Goal: Task Accomplishment & Management: Manage account settings

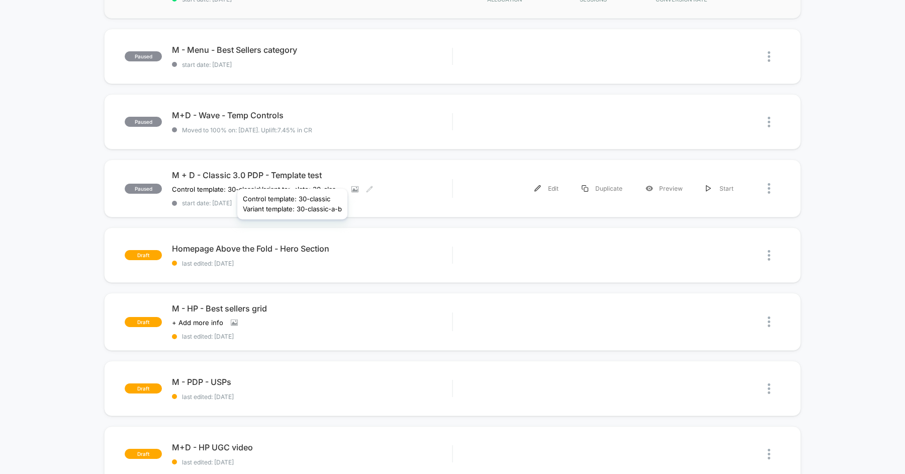
scroll to position [216, 0]
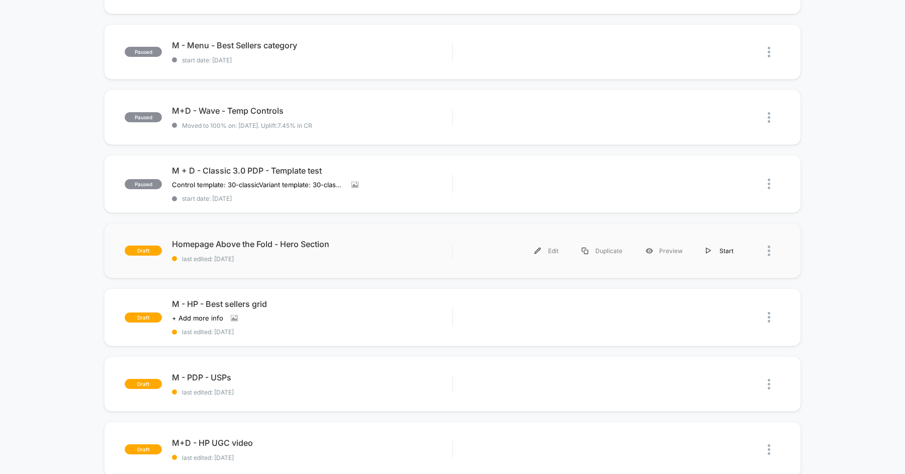
click at [717, 243] on div "Start" at bounding box center [720, 250] width 51 height 23
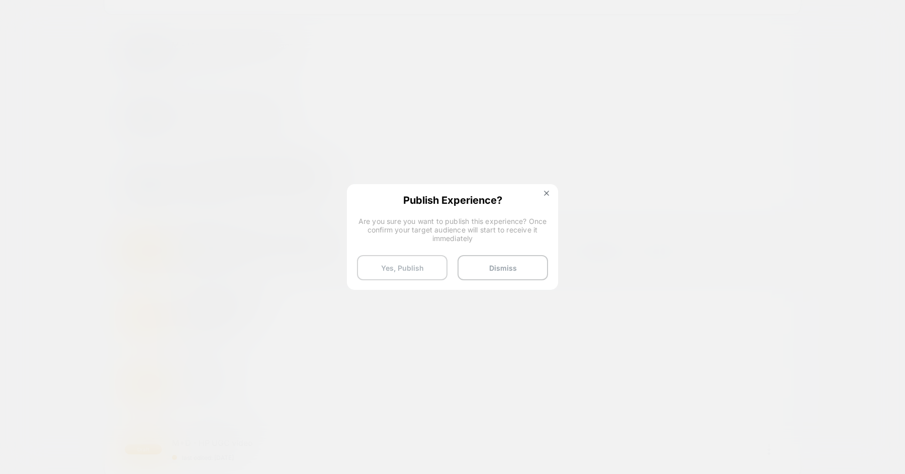
click at [422, 264] on button "Yes, Publish" at bounding box center [402, 267] width 91 height 25
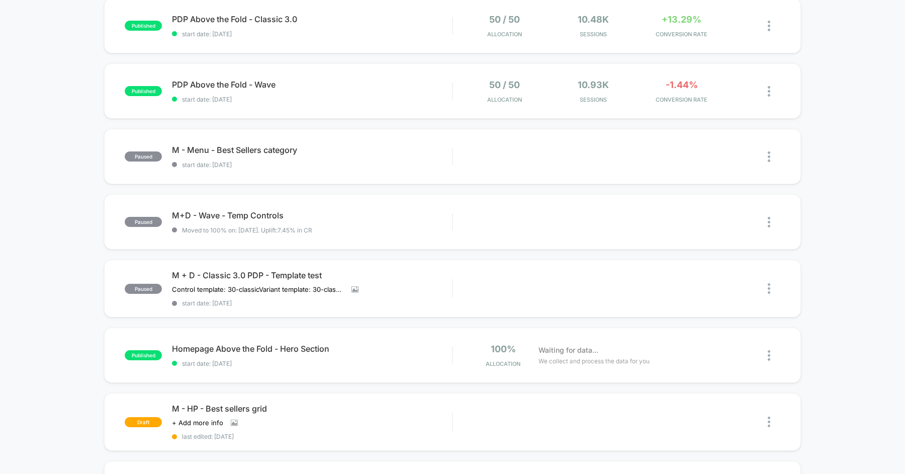
scroll to position [111, 0]
click at [773, 355] on div at bounding box center [774, 356] width 13 height 24
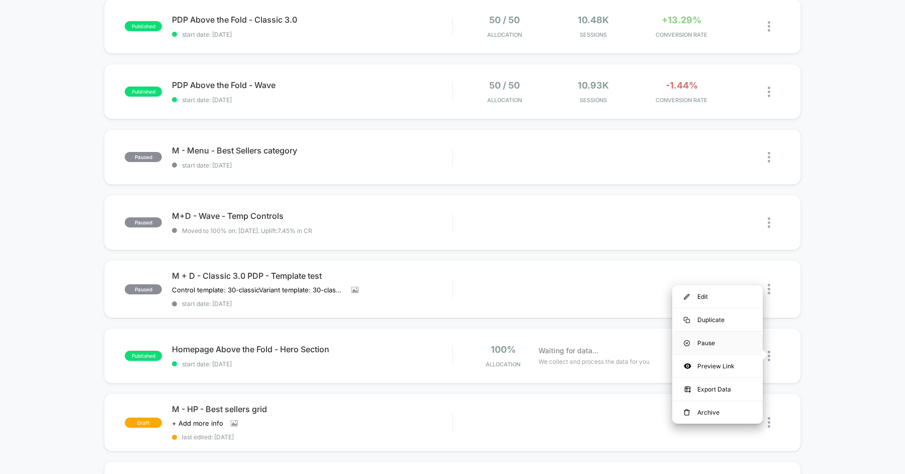
click at [728, 346] on div "Pause" at bounding box center [717, 342] width 91 height 23
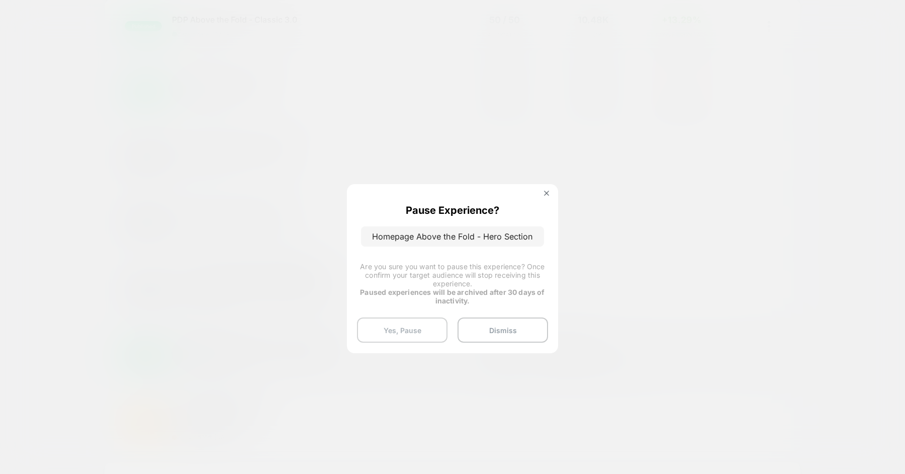
click at [409, 329] on button "Yes, Pause" at bounding box center [402, 329] width 91 height 25
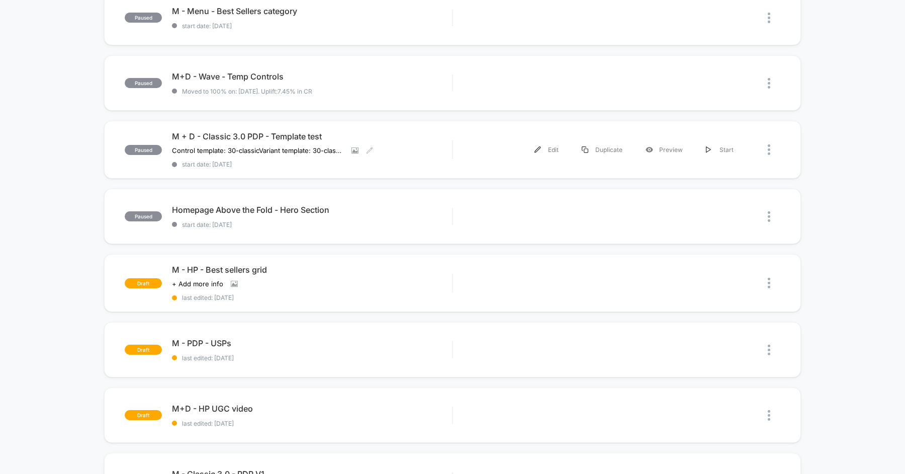
scroll to position [258, 0]
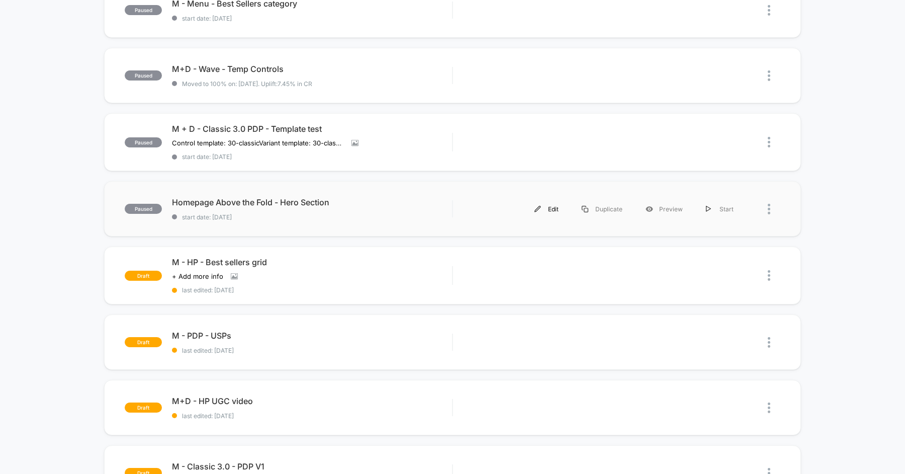
click at [546, 206] on div "Edit" at bounding box center [546, 209] width 47 height 23
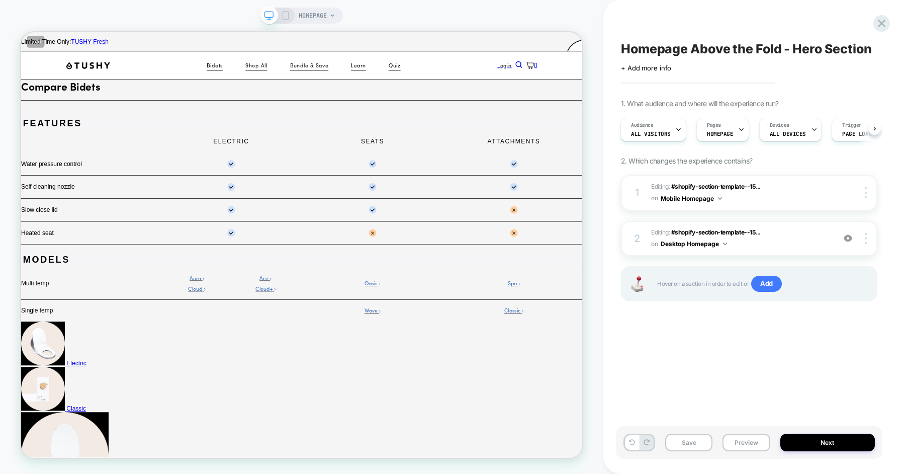
click at [732, 454] on div "Save Preview Next" at bounding box center [749, 442] width 267 height 33
click at [743, 446] on button "Preview" at bounding box center [746, 443] width 47 height 18
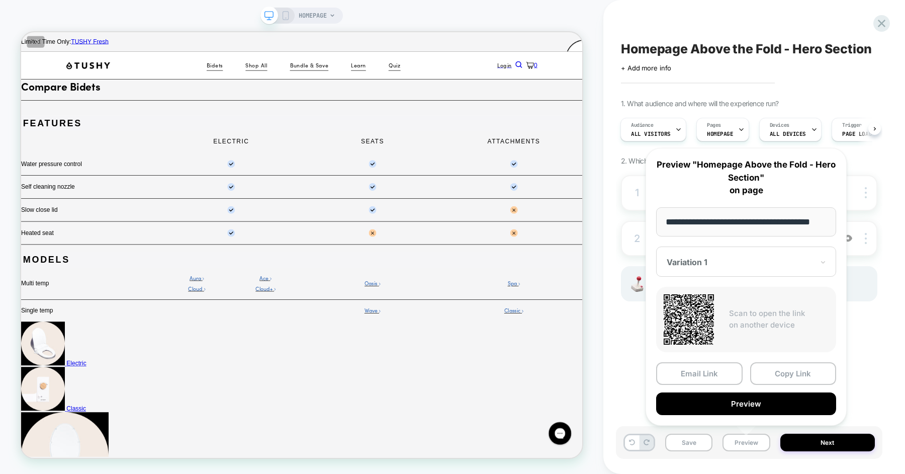
scroll to position [0, 12]
click at [757, 401] on button "Preview" at bounding box center [746, 403] width 180 height 23
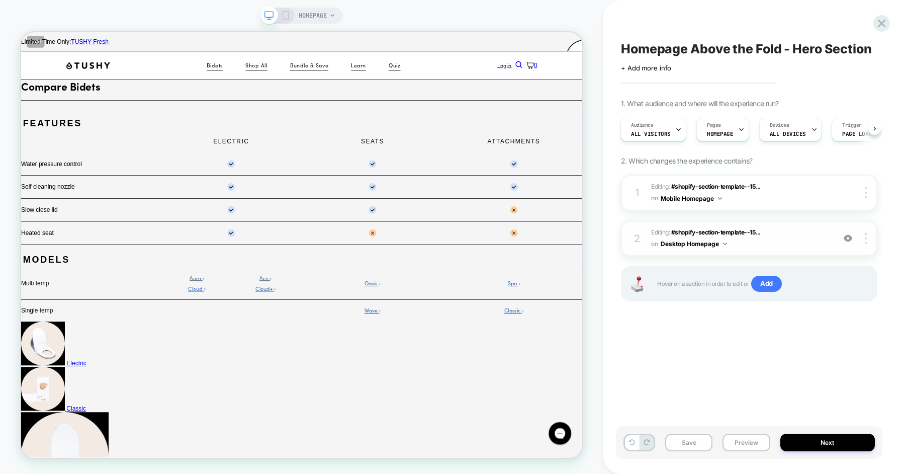
click at [798, 240] on span "Editing : #shopify-section-template--15... #shopify-section-template--158033746…" at bounding box center [740, 239] width 179 height 24
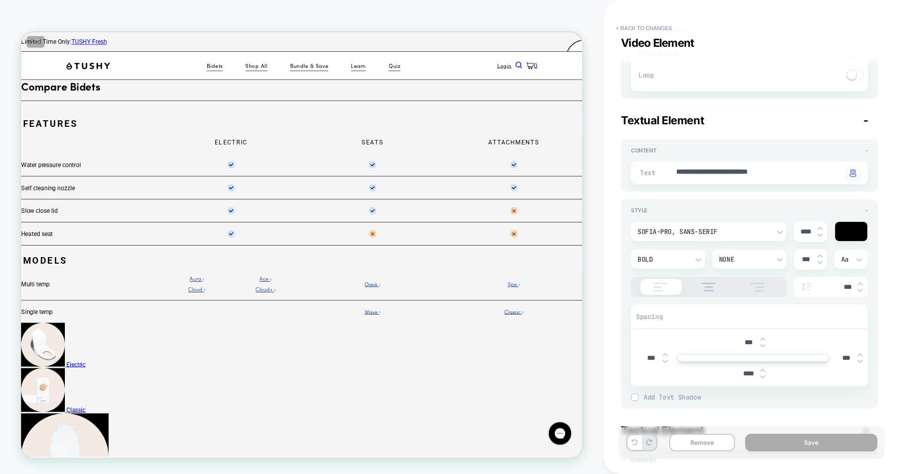
scroll to position [526, 0]
type textarea "*"
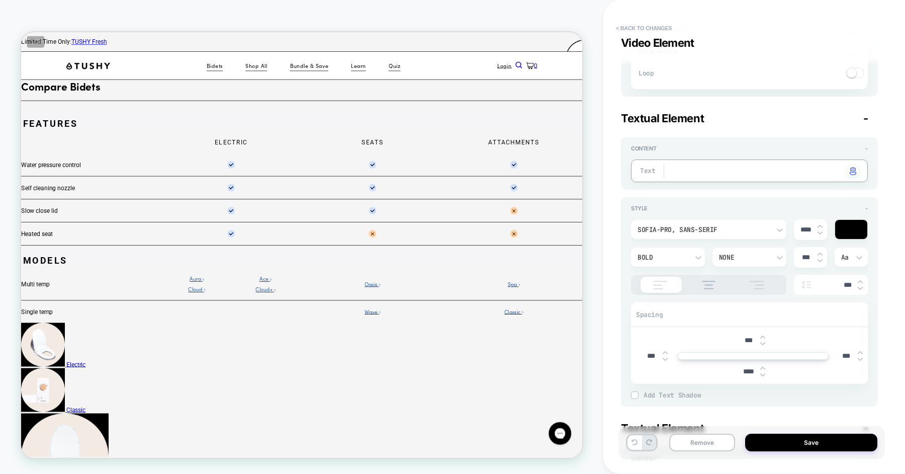
type textarea "*"
type textarea "**********"
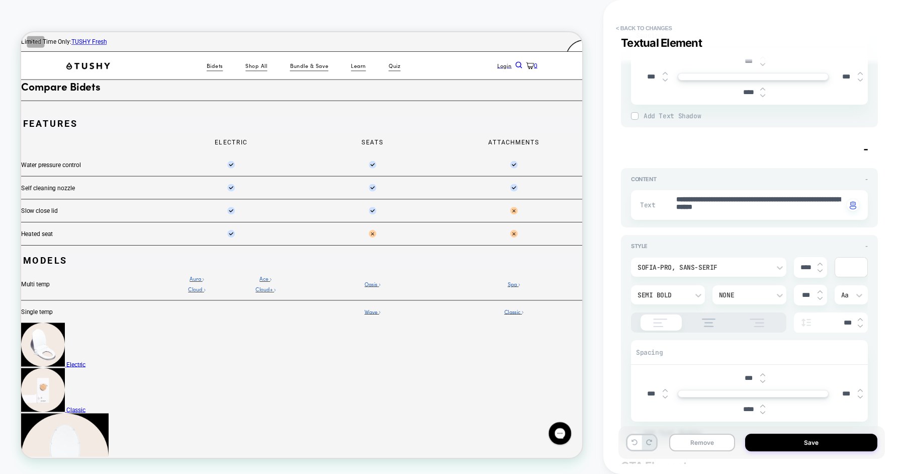
scroll to position [804, 0]
type textarea "*"
paste textarea "******"
type textarea "**********"
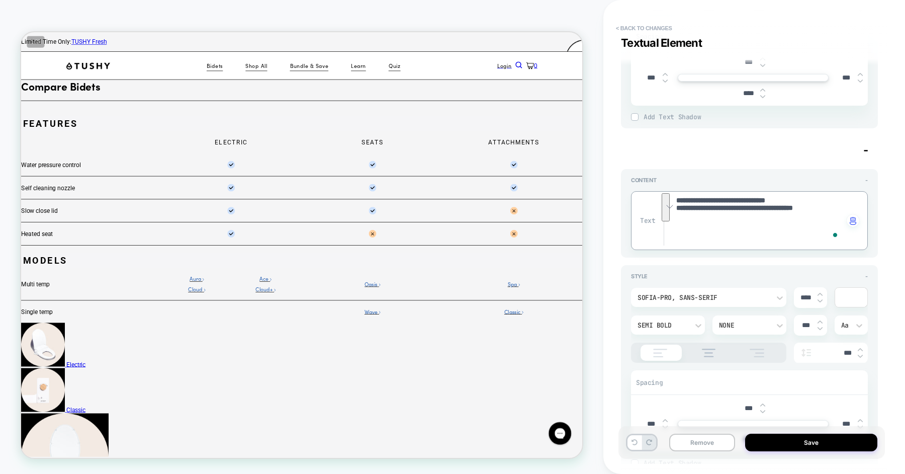
type textarea "*"
type textarea "**********"
type textarea "*"
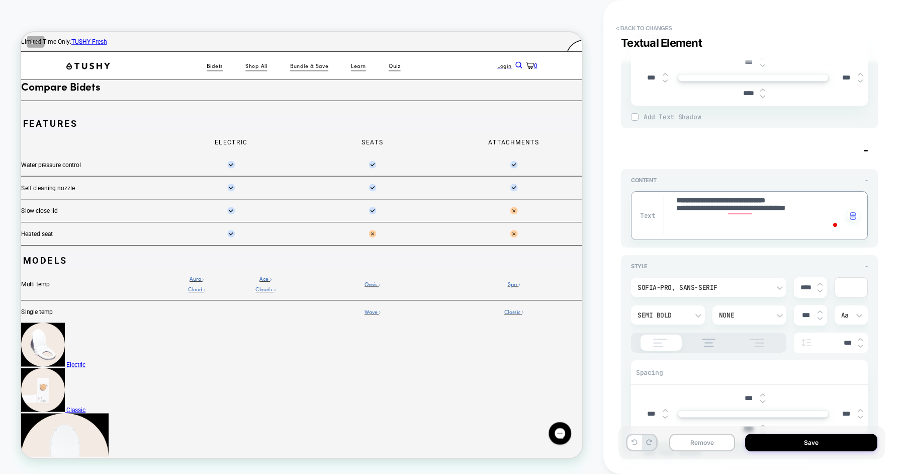
type textarea "**********"
type textarea "*"
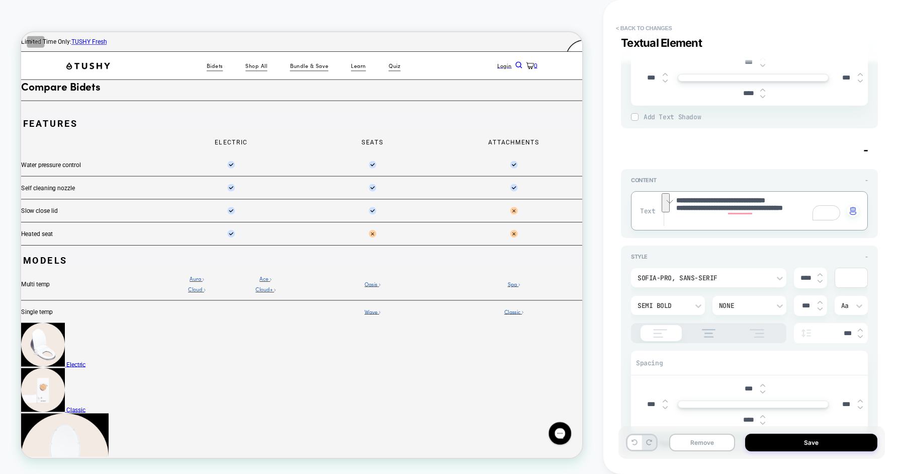
type textarea "**********"
type textarea "*"
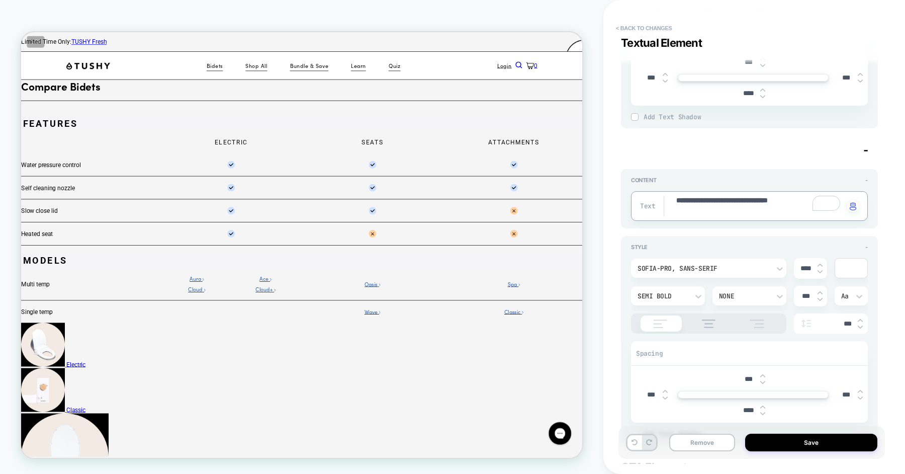
type textarea "**********"
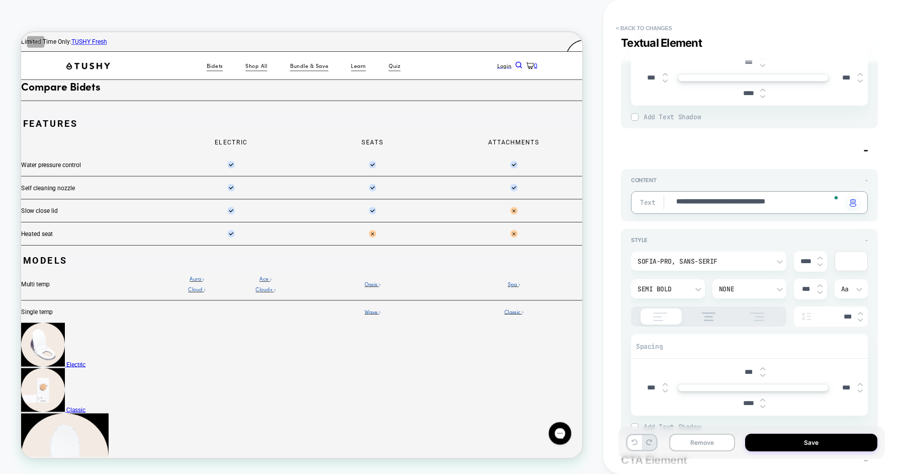
type textarea "*"
type textarea "**********"
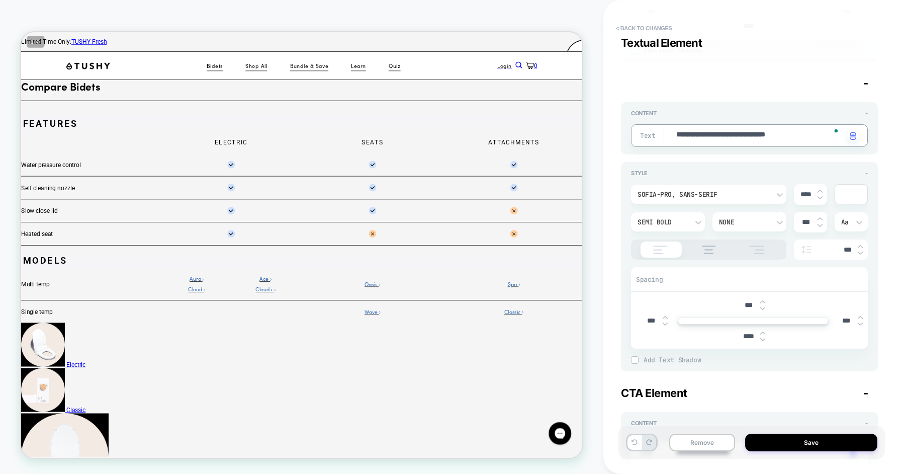
click at [846, 195] on div at bounding box center [851, 194] width 32 height 19
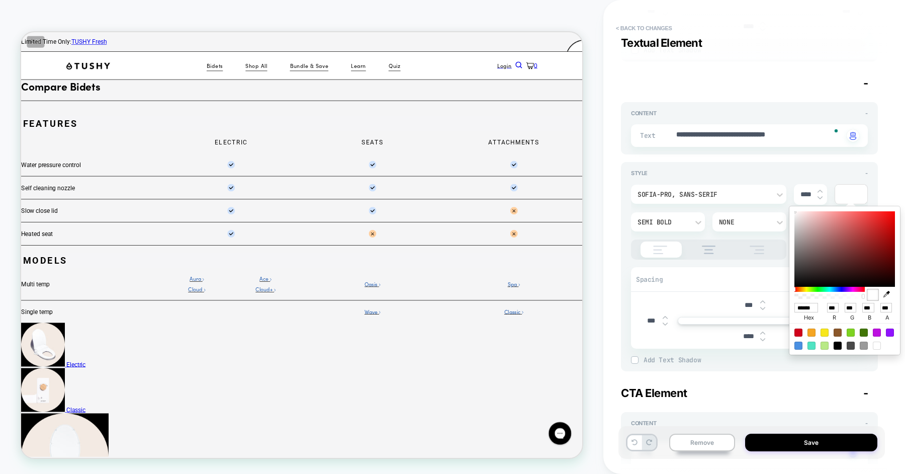
type textarea "*"
type input "******"
type input "**"
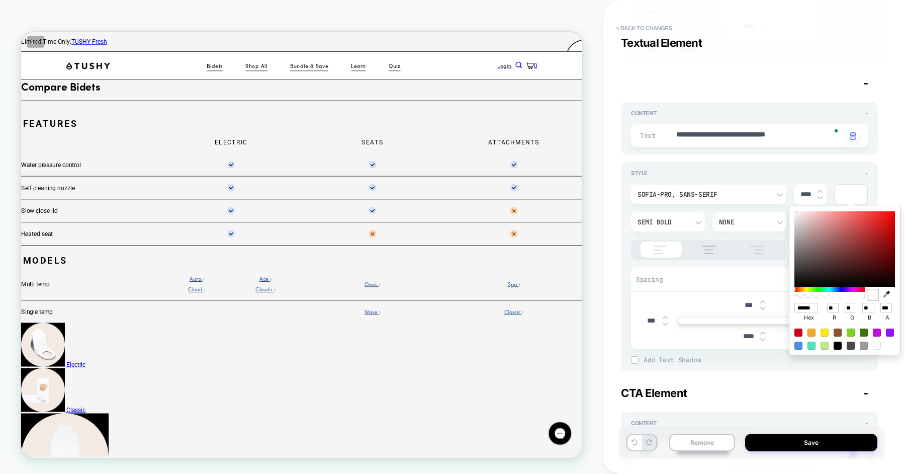
type textarea "*"
type input "******"
type input "**"
type textarea "*"
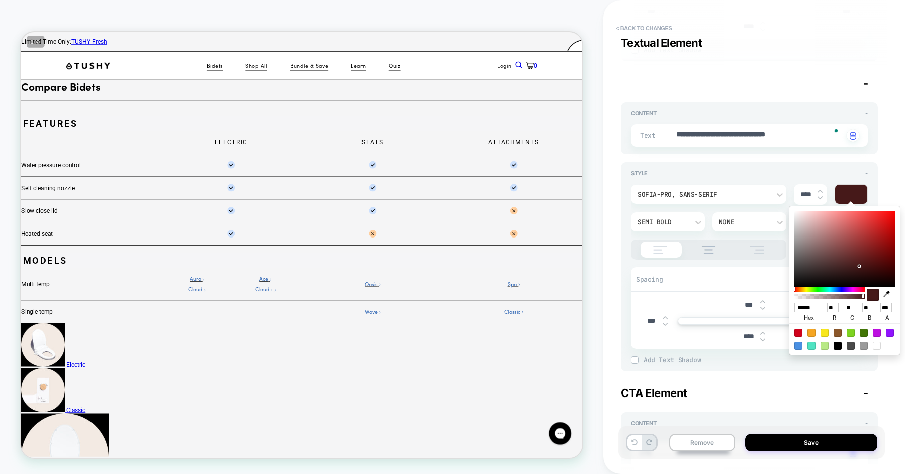
type input "******"
type input "**"
type input "*"
type textarea "*"
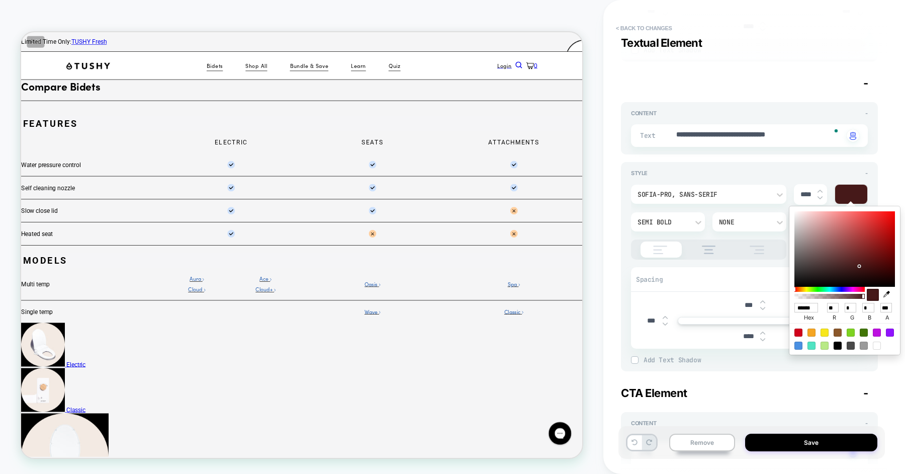
type input "******"
type input "*"
type textarea "*"
type input "******"
type input "*"
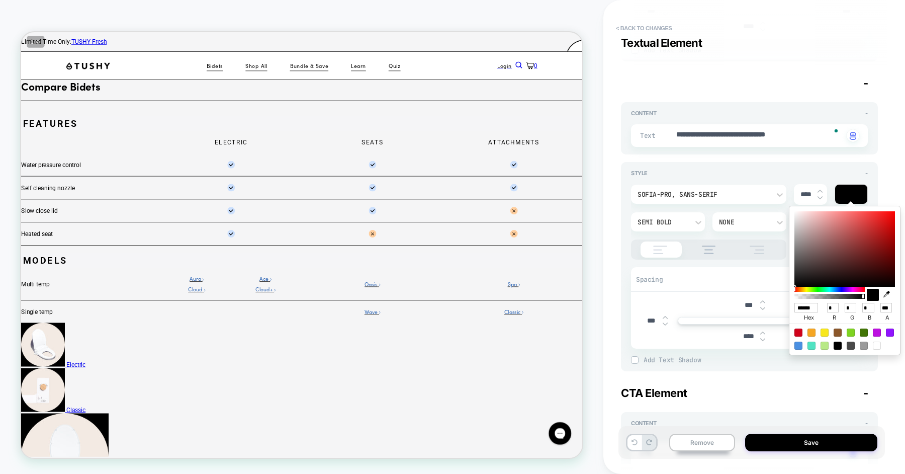
drag, startPoint x: 839, startPoint y: 266, endPoint x: 905, endPoint y: 292, distance: 70.7
click at [905, 292] on div "****** hex * r * g * b *** a" at bounding box center [845, 280] width 121 height 158
click at [889, 165] on div "**********" at bounding box center [754, 237] width 302 height 474
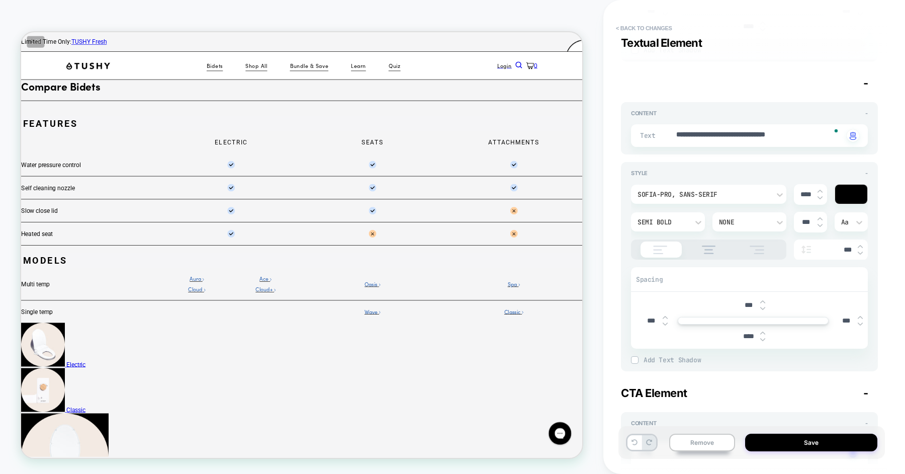
click at [747, 120] on div "**********" at bounding box center [749, 132] width 237 height 30
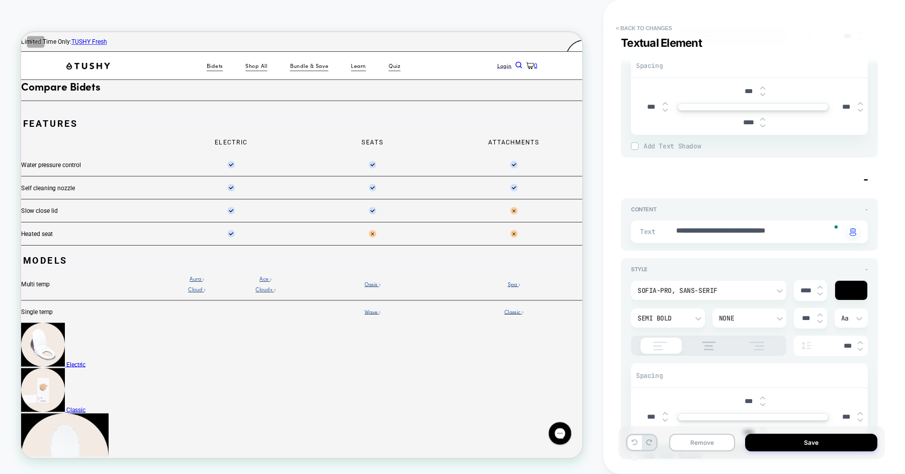
scroll to position [660, 0]
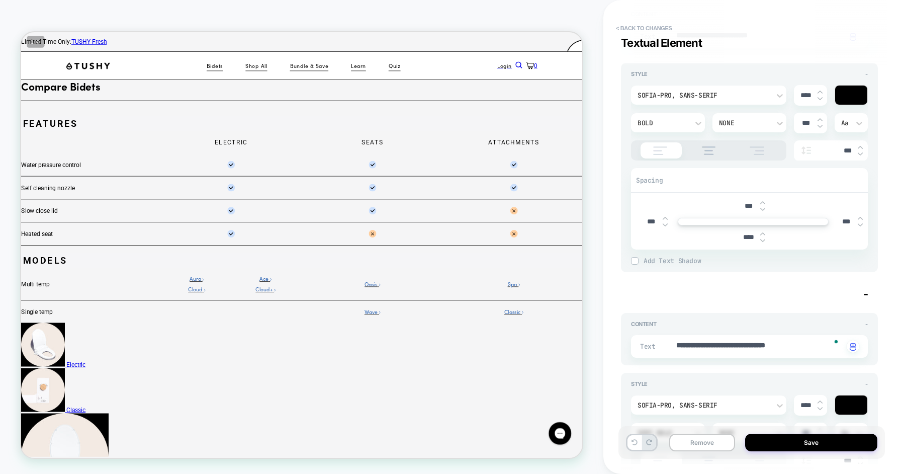
type textarea "*"
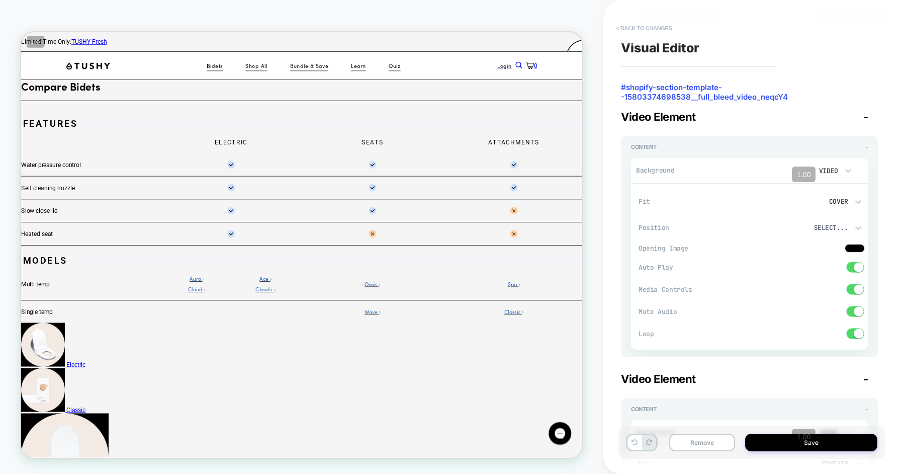
click at [647, 25] on button "< Back to changes" at bounding box center [644, 28] width 66 height 16
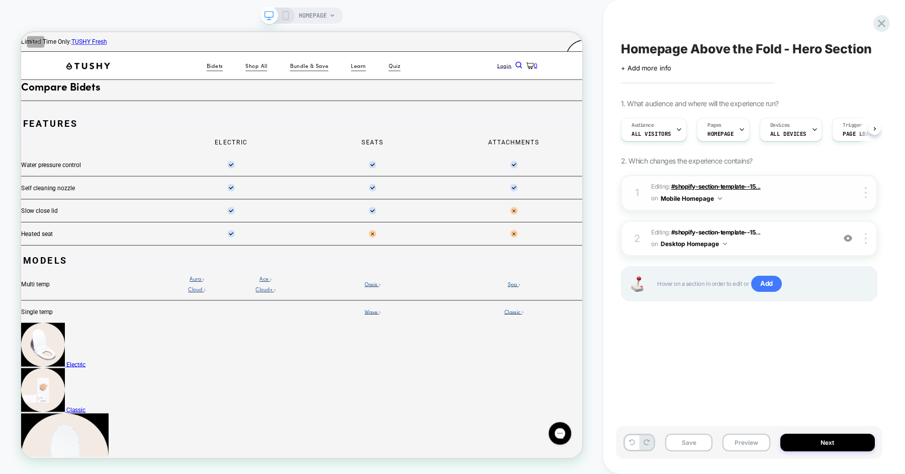
scroll to position [0, 1]
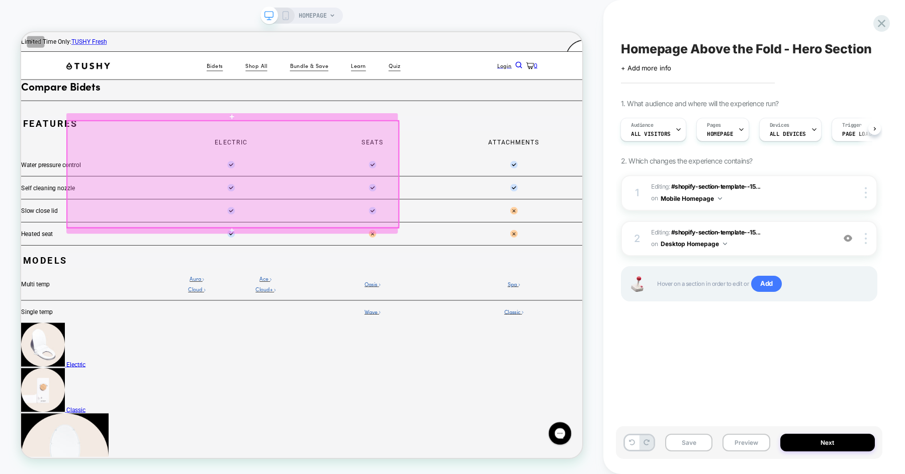
click at [248, 160] on div at bounding box center [303, 221] width 442 height 142
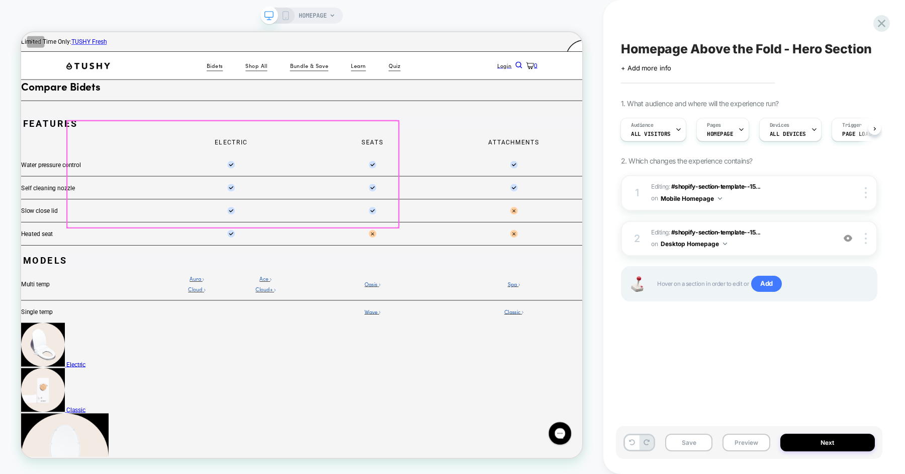
click at [253, 157] on div at bounding box center [303, 221] width 442 height 142
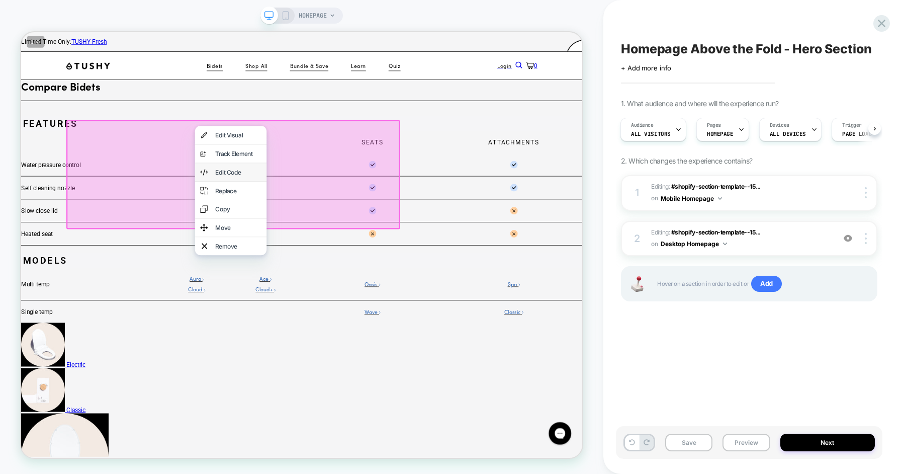
click at [300, 224] on div "Edit Code" at bounding box center [310, 219] width 61 height 10
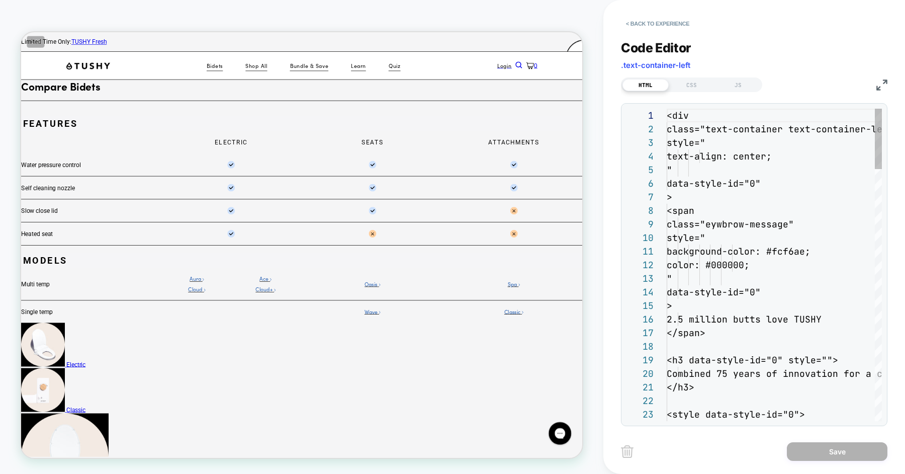
scroll to position [136, 0]
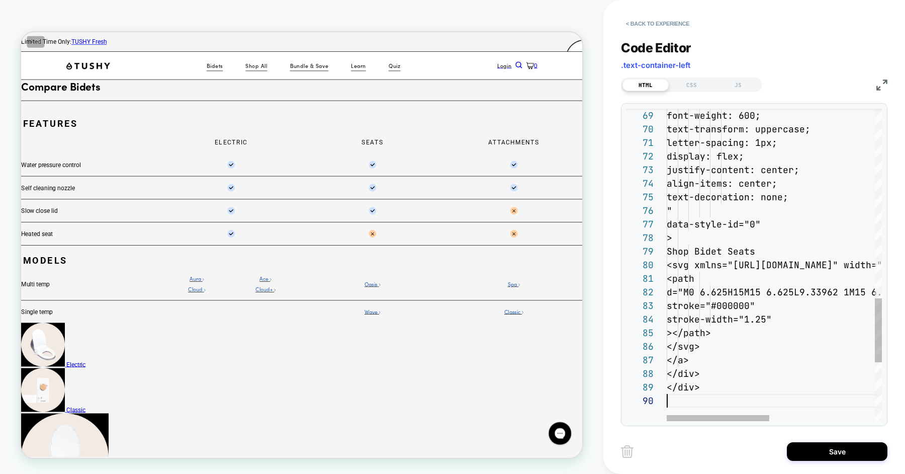
scroll to position [122, 0]
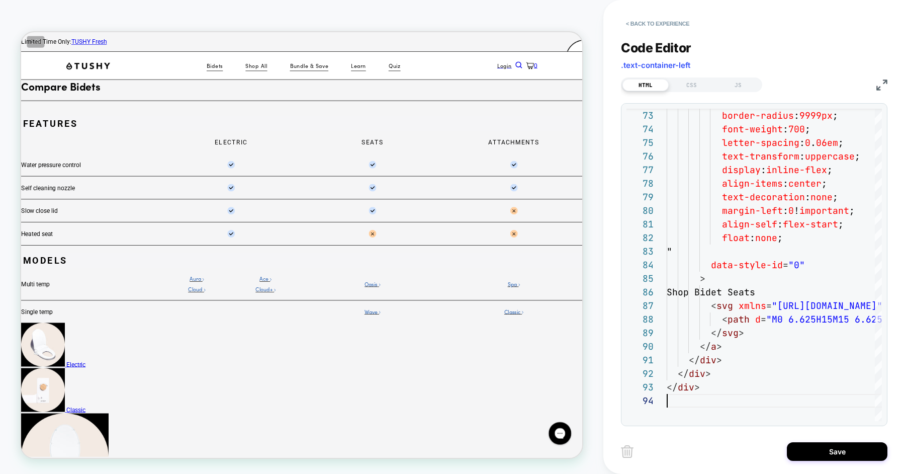
scroll to position [41, 0]
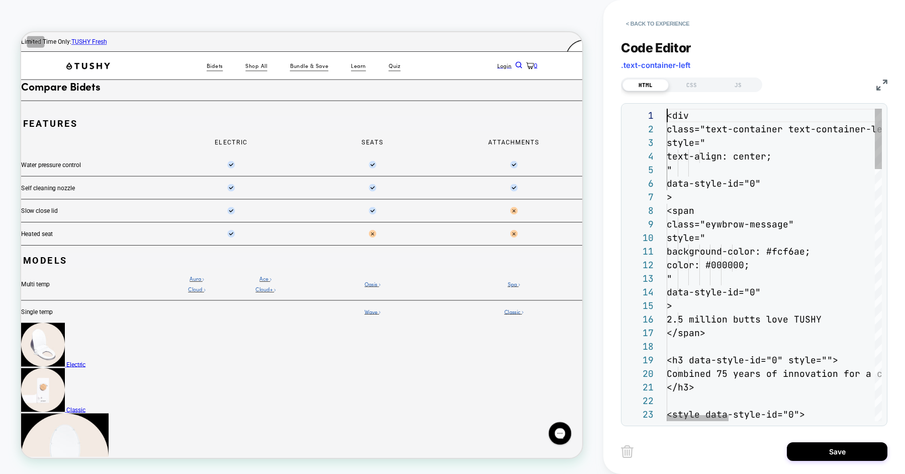
scroll to position [0, 0]
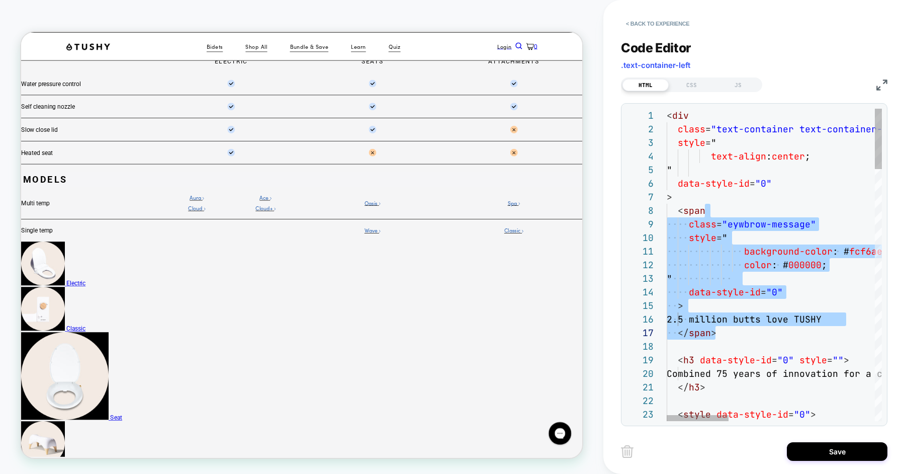
scroll to position [95, 48]
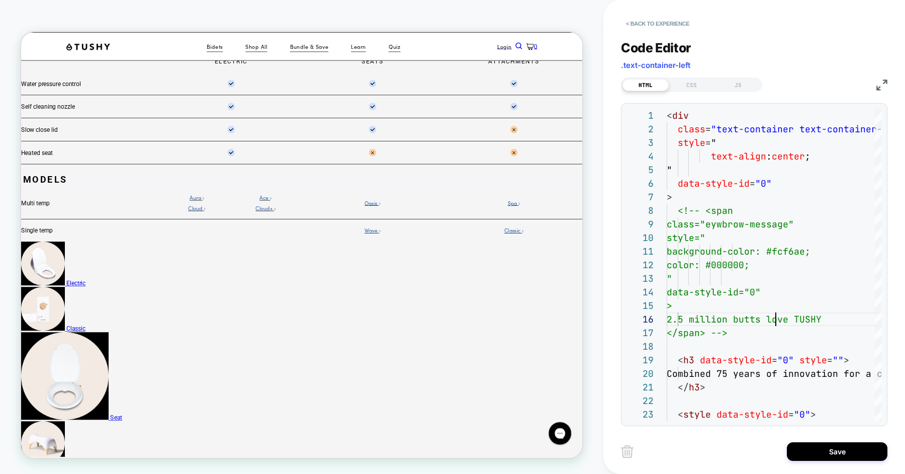
scroll to position [0, 0]
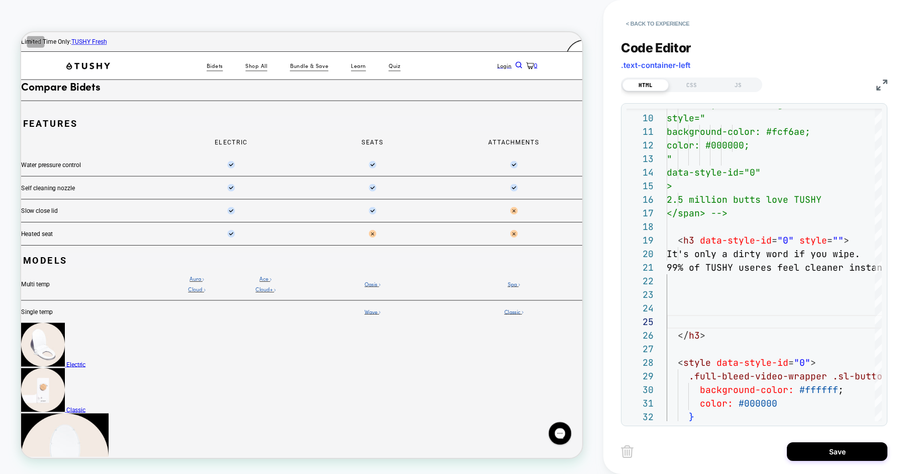
scroll to position [54, 0]
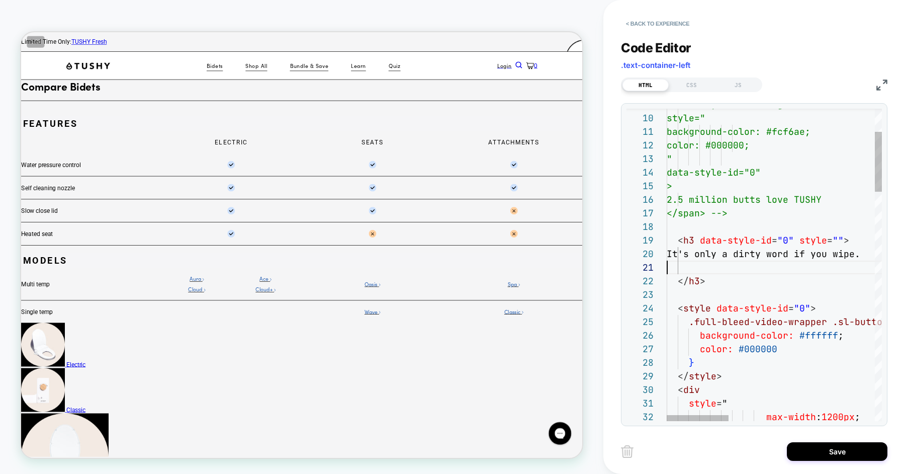
scroll to position [122, 212]
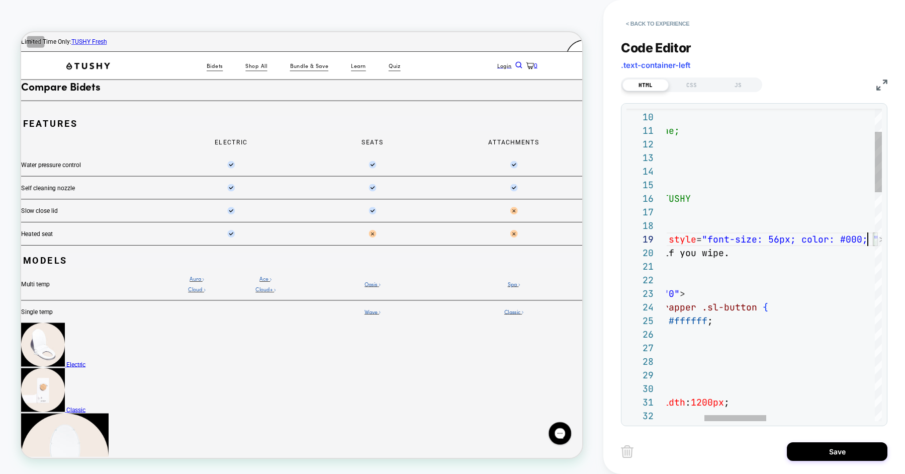
scroll to position [109, 331]
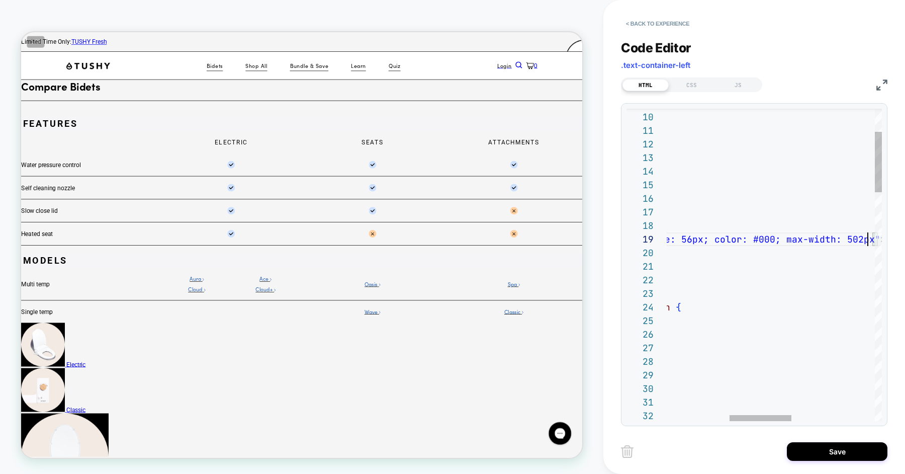
scroll to position [109, 418]
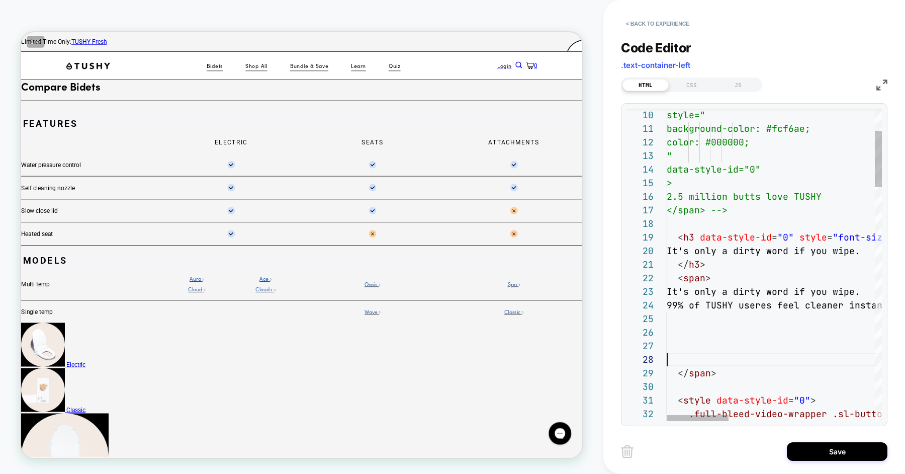
scroll to position [95, 0]
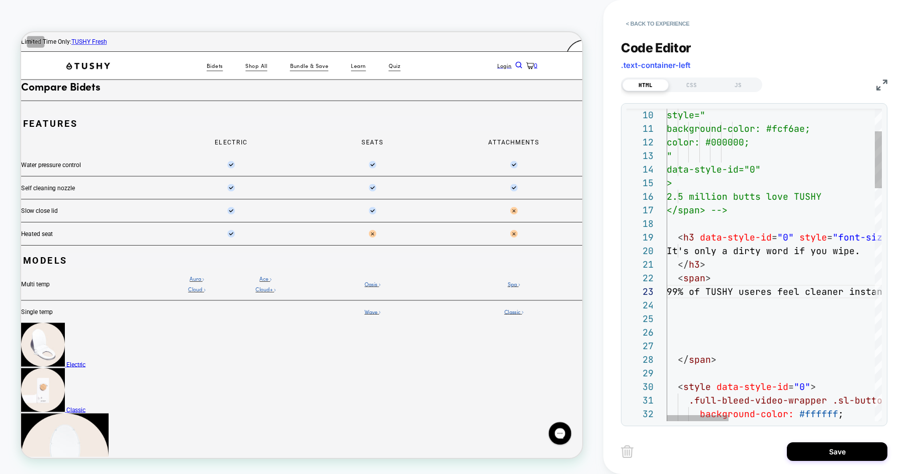
scroll to position [27, 22]
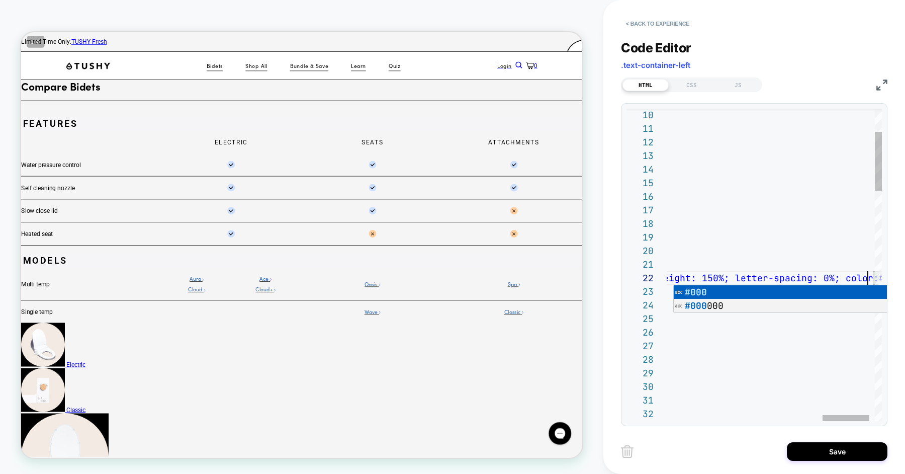
scroll to position [13, 918]
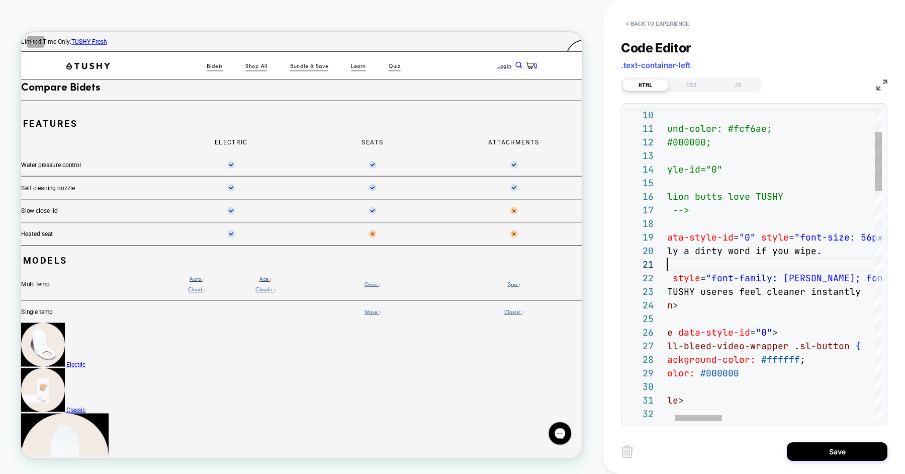
scroll to position [0, 38]
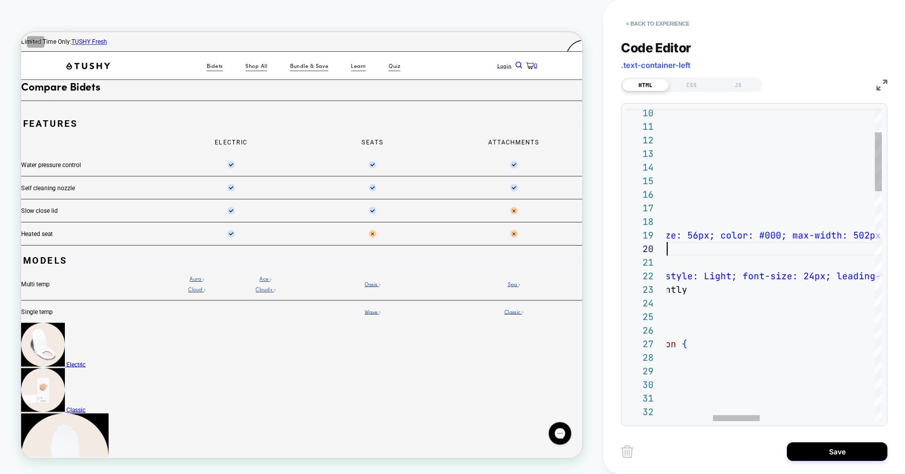
scroll to position [122, 212]
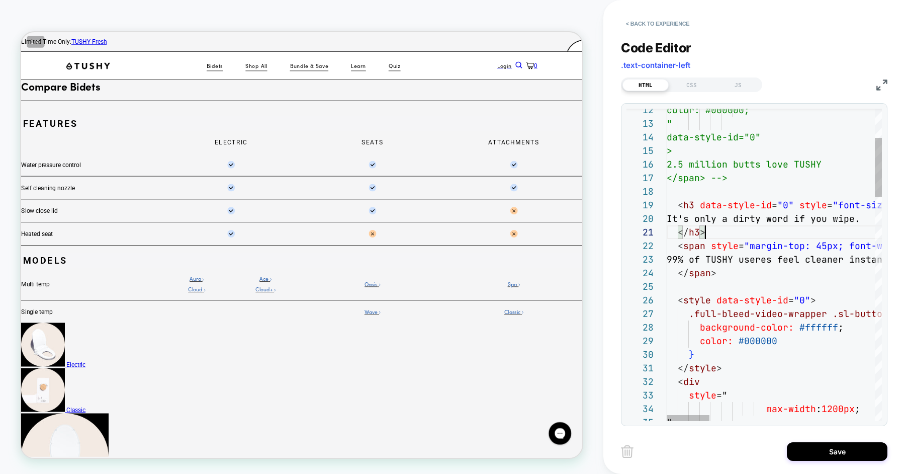
scroll to position [0, 38]
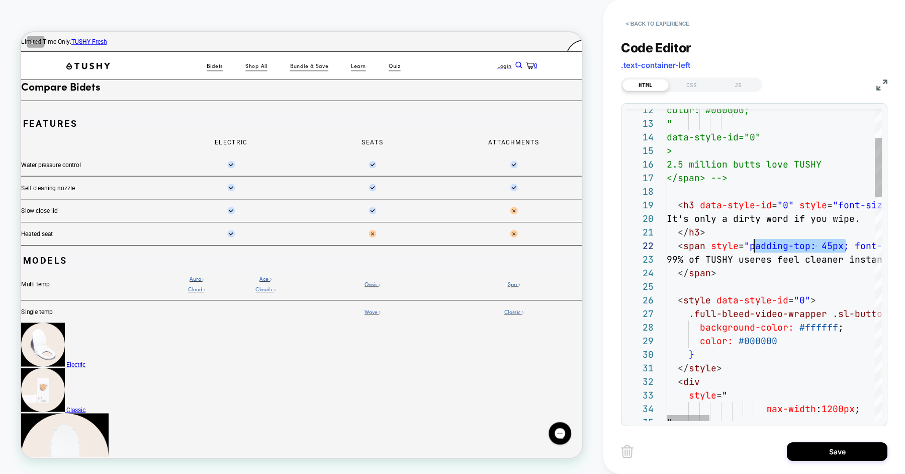
scroll to position [13, 81]
drag, startPoint x: 846, startPoint y: 245, endPoint x: 748, endPoint y: 243, distance: 98.1
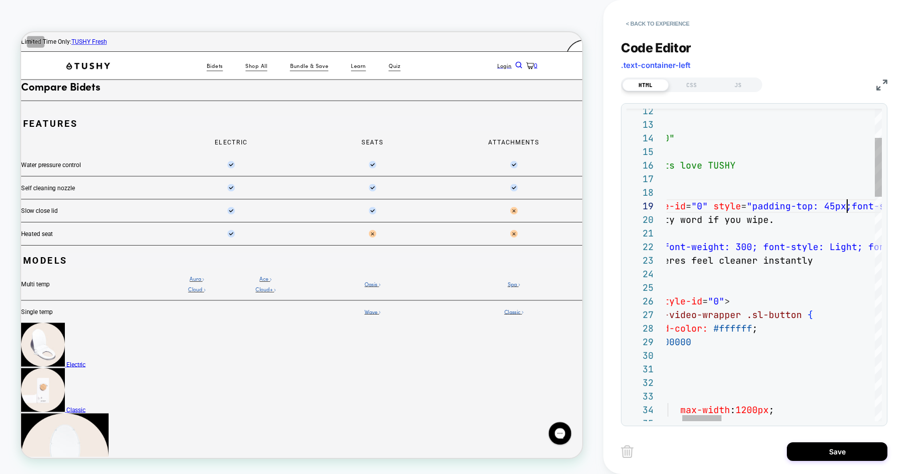
scroll to position [109, 272]
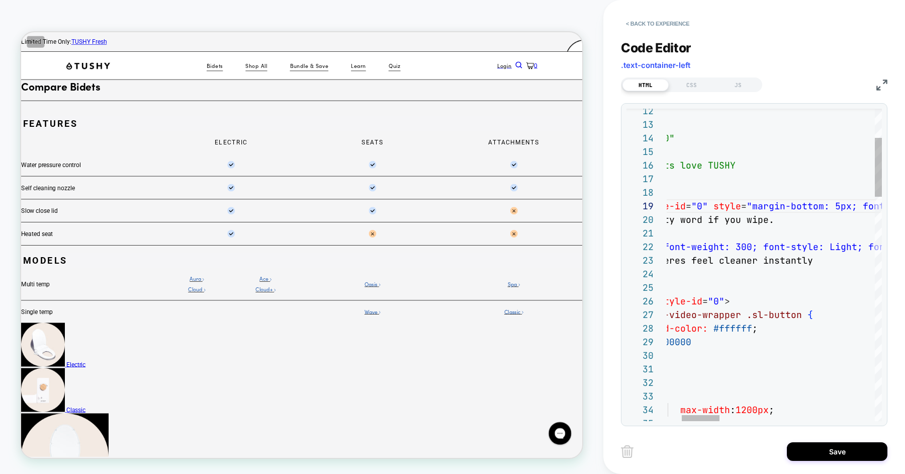
scroll to position [109, 255]
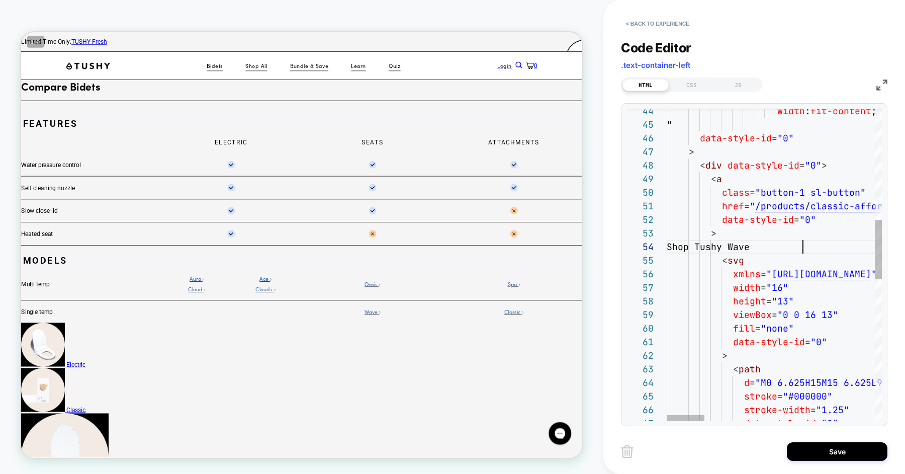
scroll to position [41, 136]
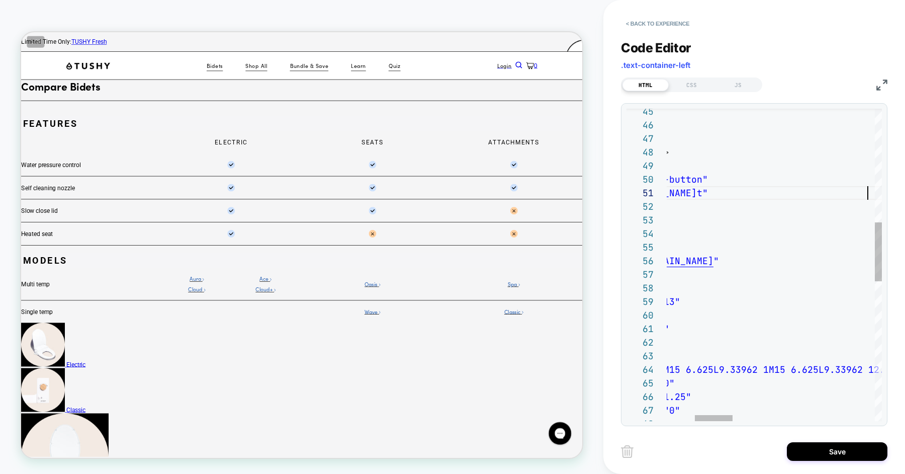
scroll to position [0, 359]
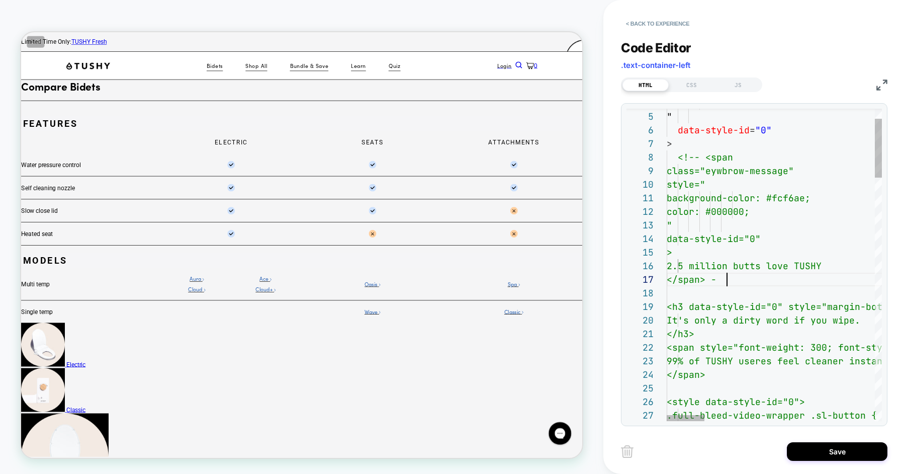
scroll to position [81, 48]
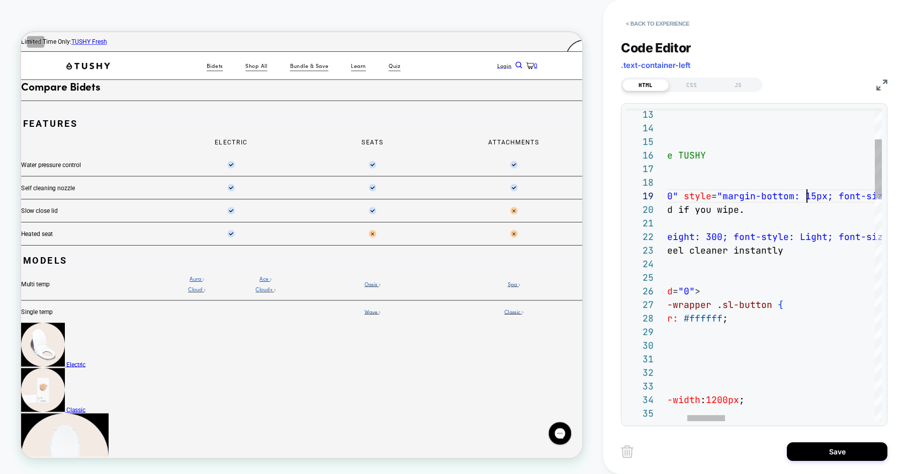
scroll to position [109, 255]
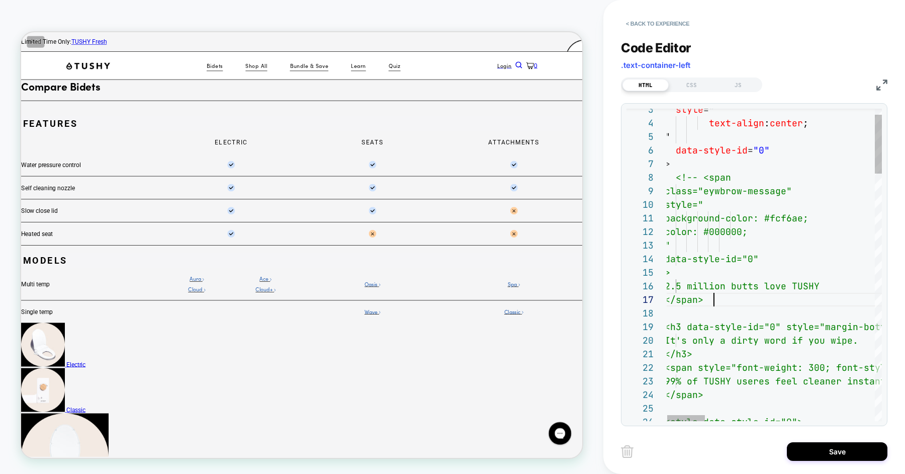
scroll to position [81, 48]
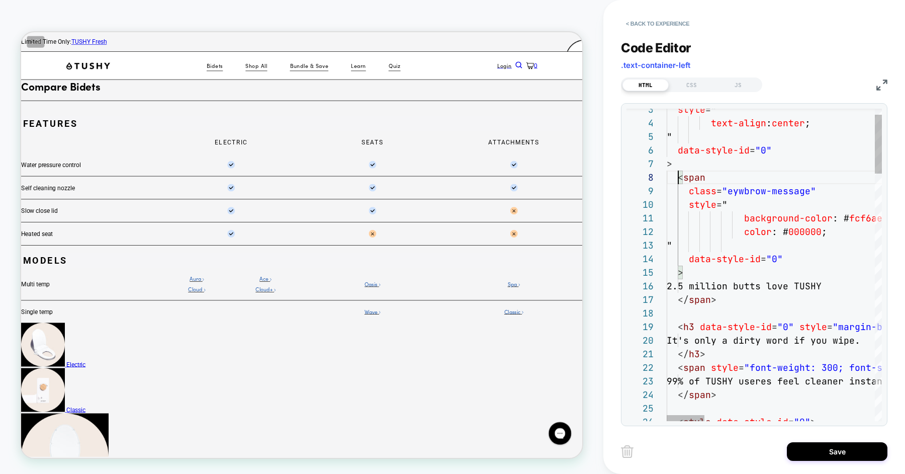
type textarea "**********"
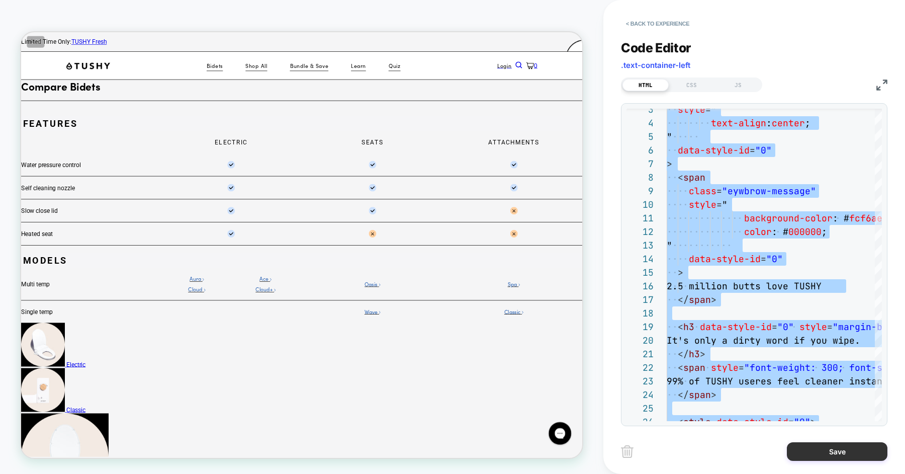
click at [822, 449] on button "Save" at bounding box center [837, 451] width 101 height 19
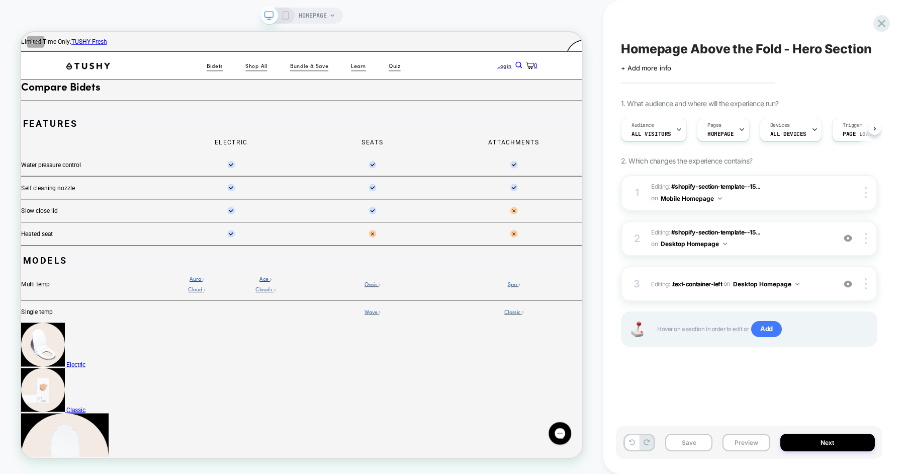
scroll to position [0, 1]
click at [862, 283] on div at bounding box center [867, 283] width 19 height 11
click at [682, 391] on div "Homepage Above the Fold - Hero Section Click to edit experience details + Add m…" at bounding box center [749, 237] width 267 height 454
click at [687, 449] on button "Save" at bounding box center [688, 443] width 47 height 18
click at [868, 291] on div "3 Editing : .text-container-left .text-container-left on Desktop Homepage Add B…" at bounding box center [749, 283] width 256 height 35
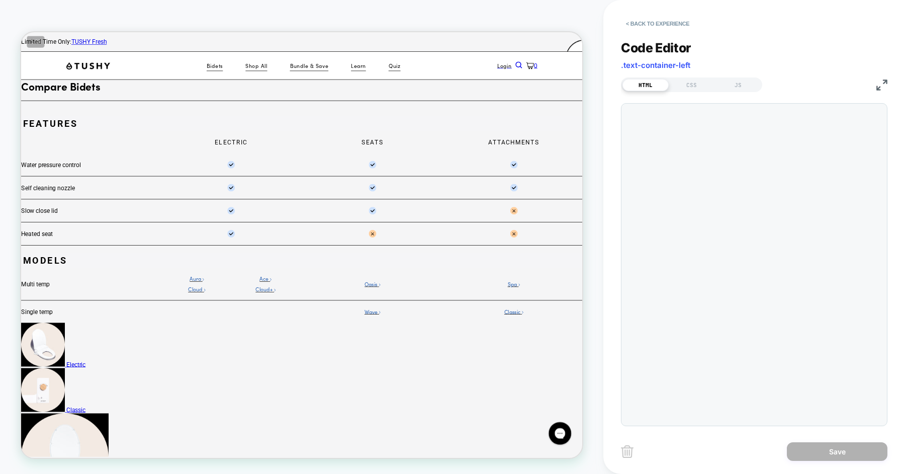
scroll to position [136, 0]
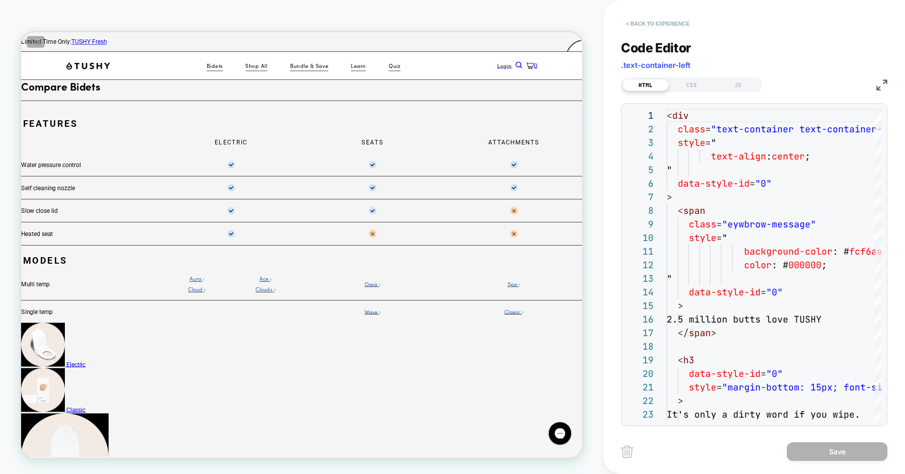
click at [666, 16] on button "< Back to experience" at bounding box center [657, 24] width 73 height 16
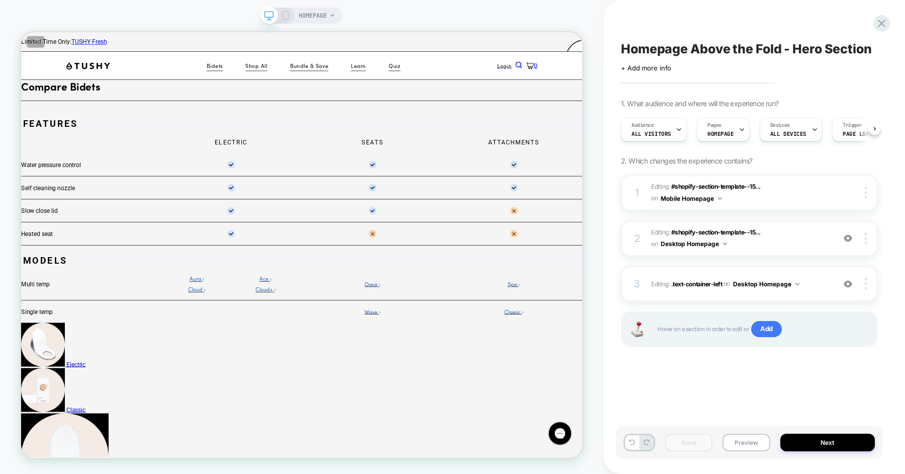
scroll to position [0, 1]
click at [865, 280] on img at bounding box center [866, 283] width 2 height 11
click at [689, 381] on div "Homepage Above the Fold - Hero Section Click to edit experience details + Add m…" at bounding box center [749, 237] width 267 height 454
click at [285, 15] on icon at bounding box center [285, 15] width 9 height 9
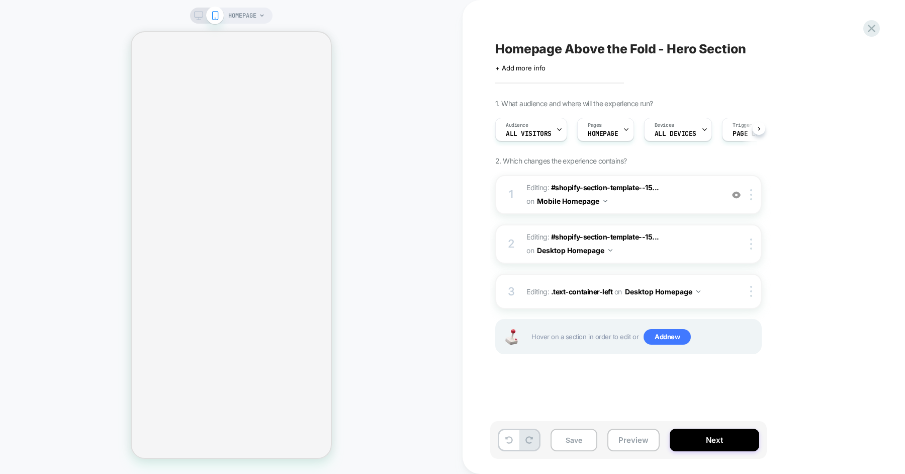
select select "**********"
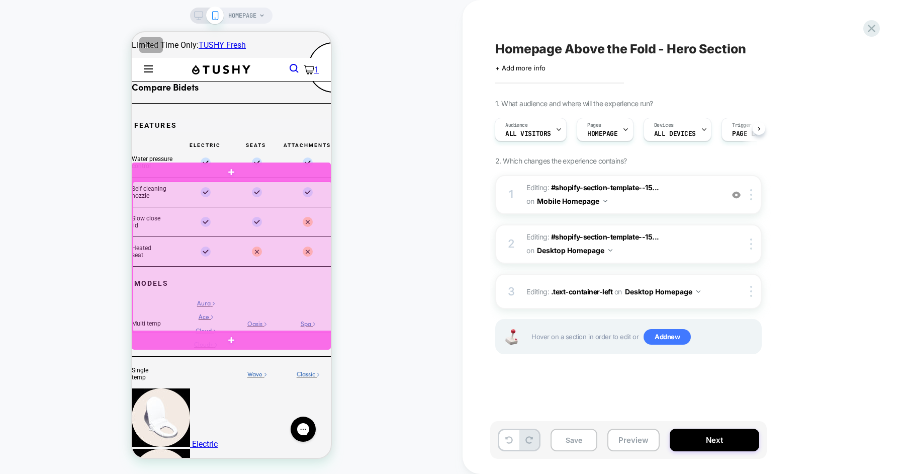
click at [294, 191] on div at bounding box center [232, 257] width 199 height 150
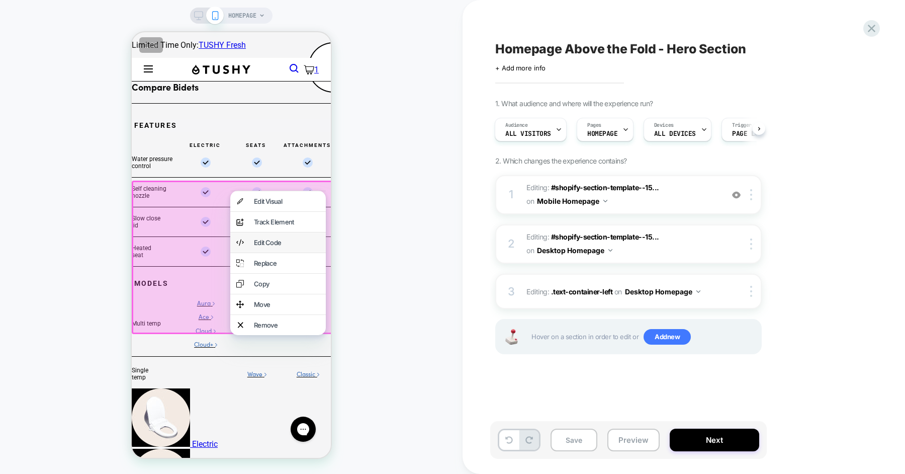
click at [285, 246] on div "Edit Code" at bounding box center [287, 242] width 66 height 8
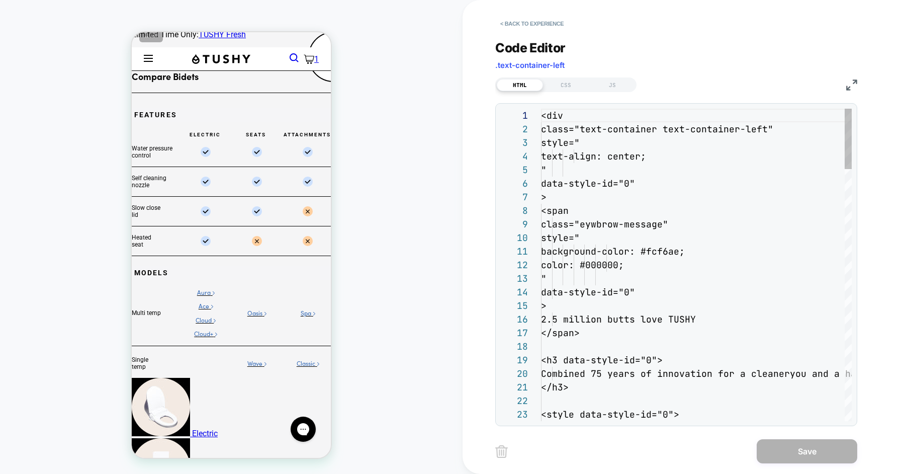
scroll to position [136, 0]
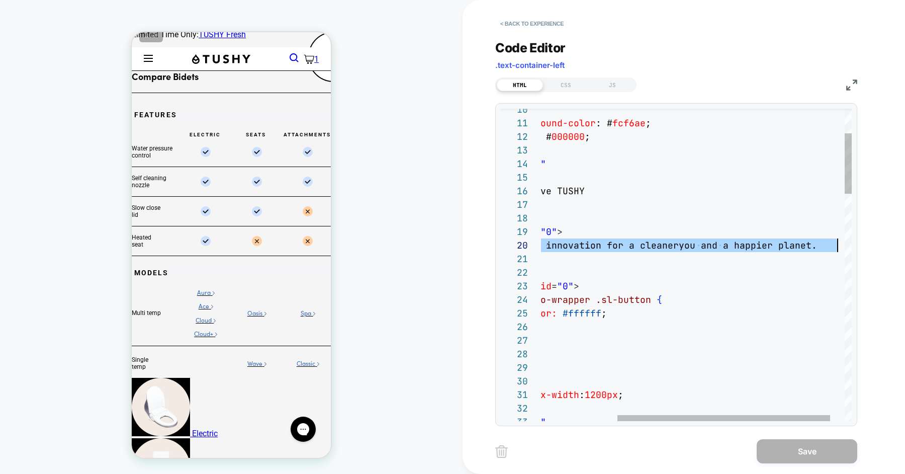
scroll to position [122, 406]
click at [538, 250] on div at bounding box center [521, 245] width 40 height 14
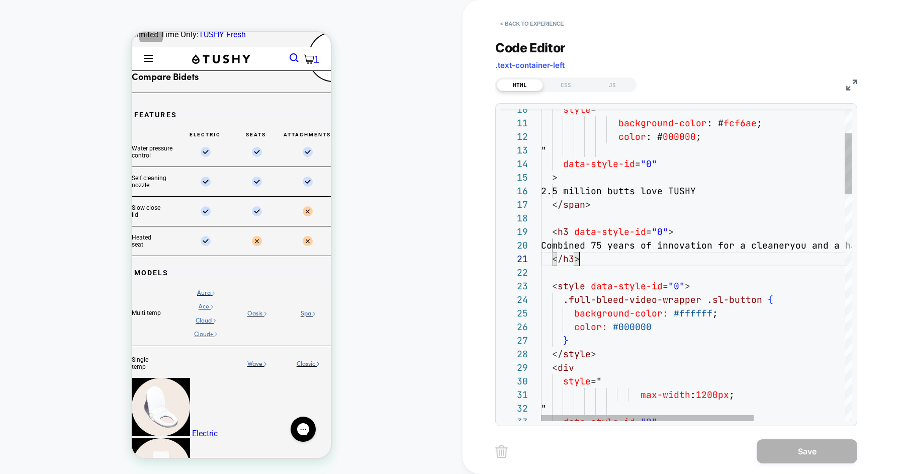
scroll to position [109, 0]
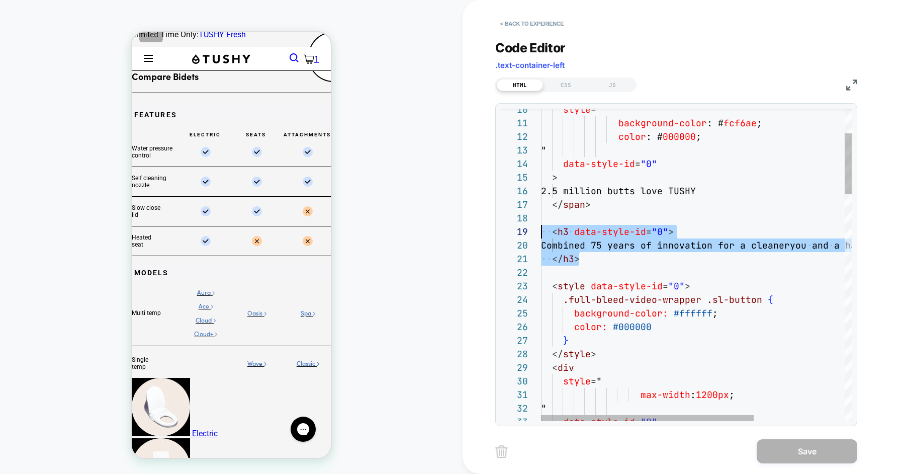
drag, startPoint x: 604, startPoint y: 254, endPoint x: 521, endPoint y: 226, distance: 87.9
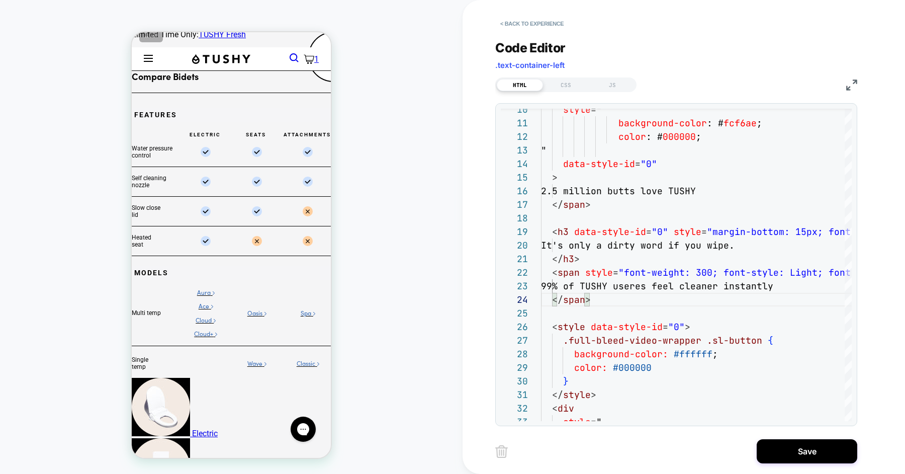
scroll to position [0, 0]
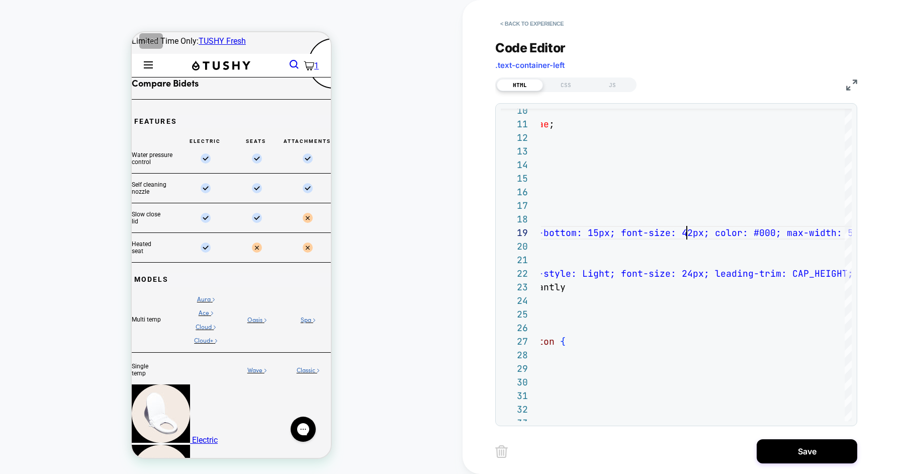
scroll to position [0, 0]
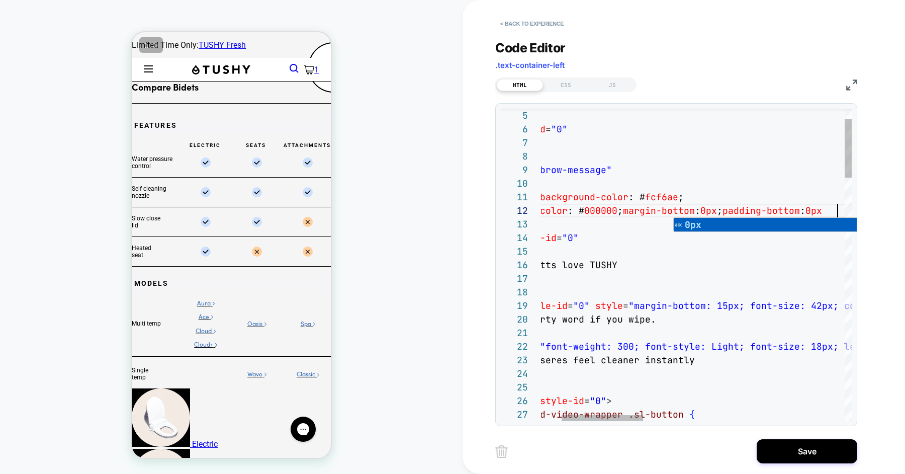
scroll to position [13, 375]
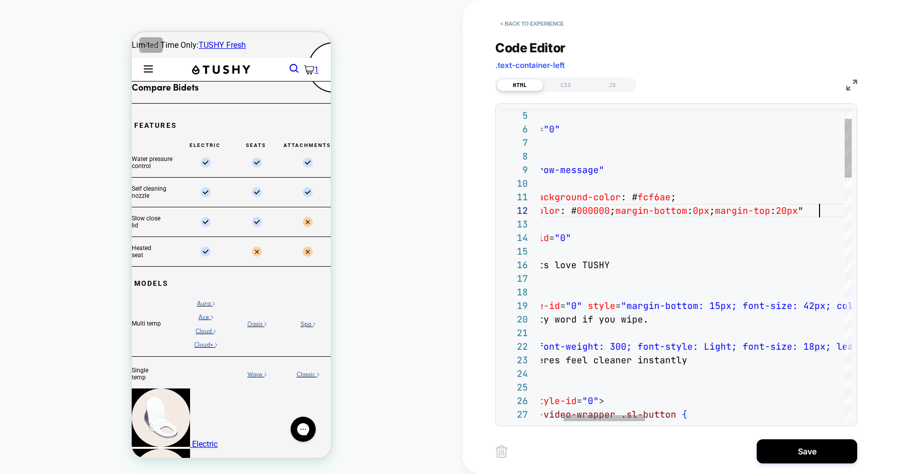
scroll to position [13, 359]
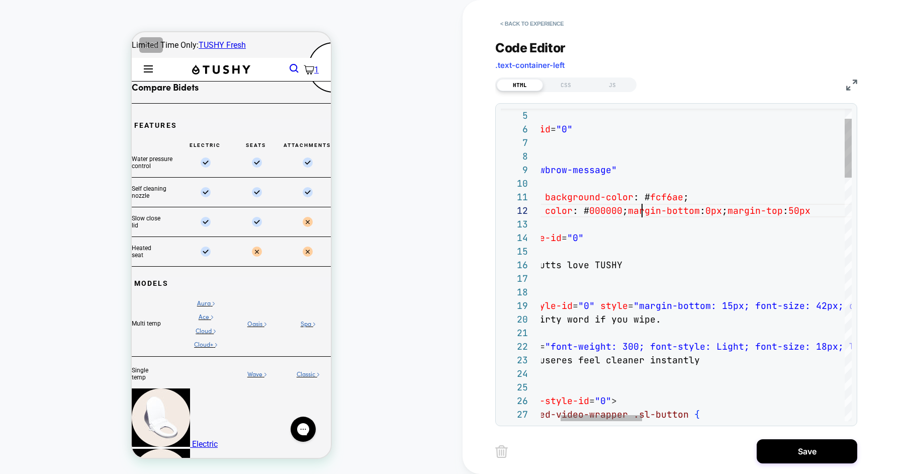
scroll to position [13, 195]
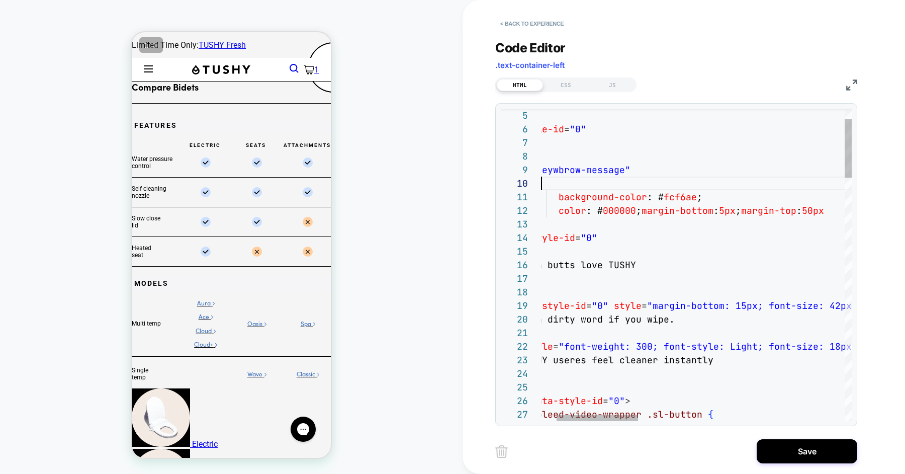
scroll to position [122, 59]
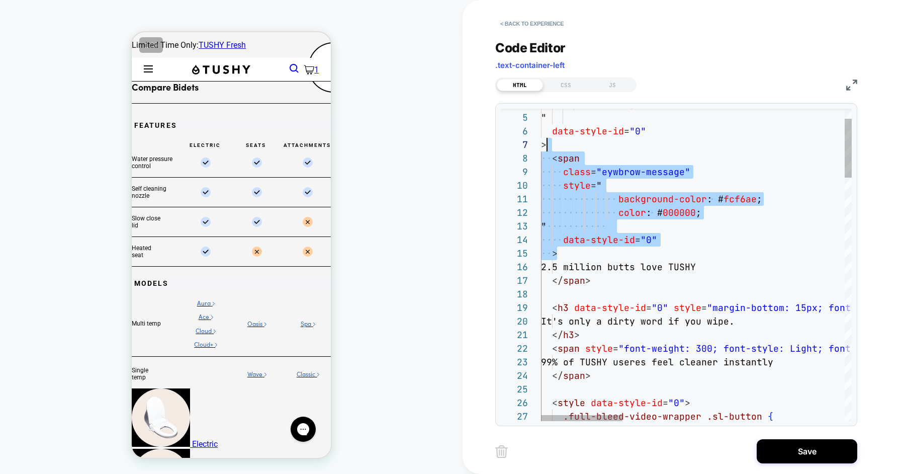
drag, startPoint x: 596, startPoint y: 249, endPoint x: 545, endPoint y: 147, distance: 114.3
drag, startPoint x: 596, startPoint y: 278, endPoint x: 556, endPoint y: 161, distance: 123.6
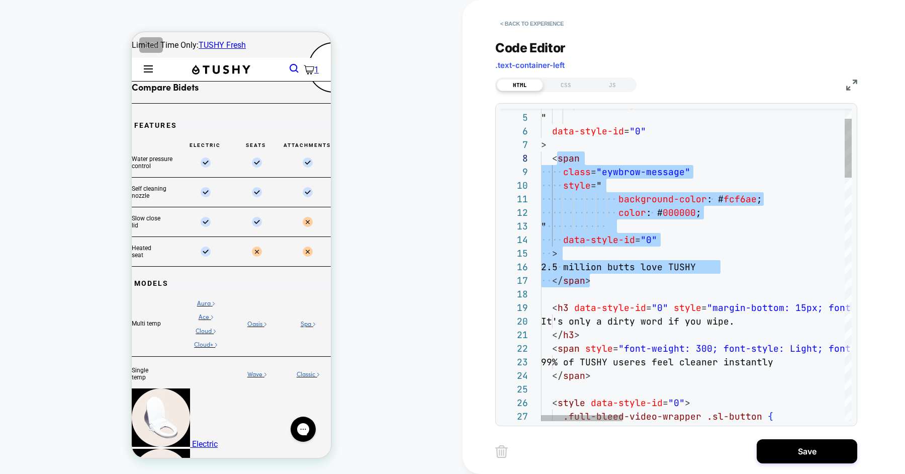
scroll to position [95, 43]
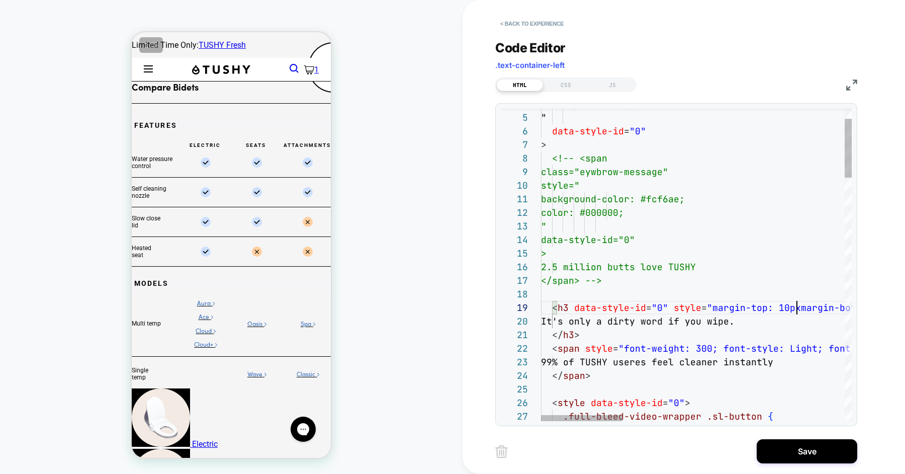
scroll to position [109, 266]
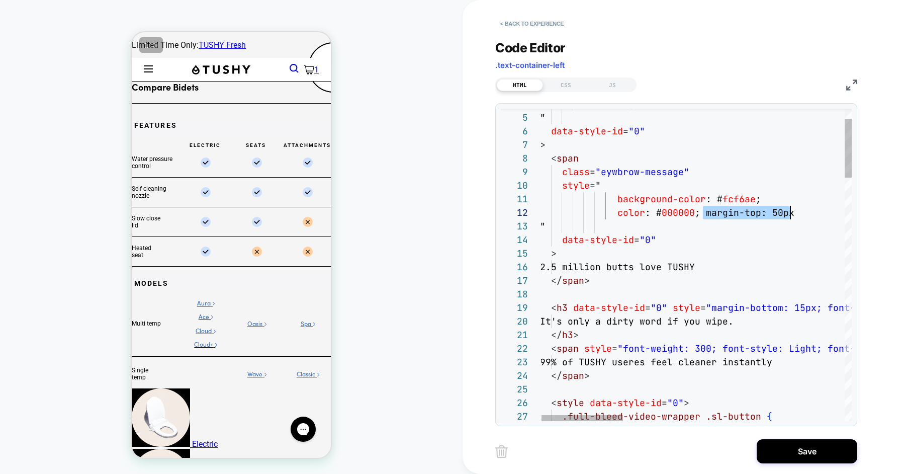
scroll to position [13, 249]
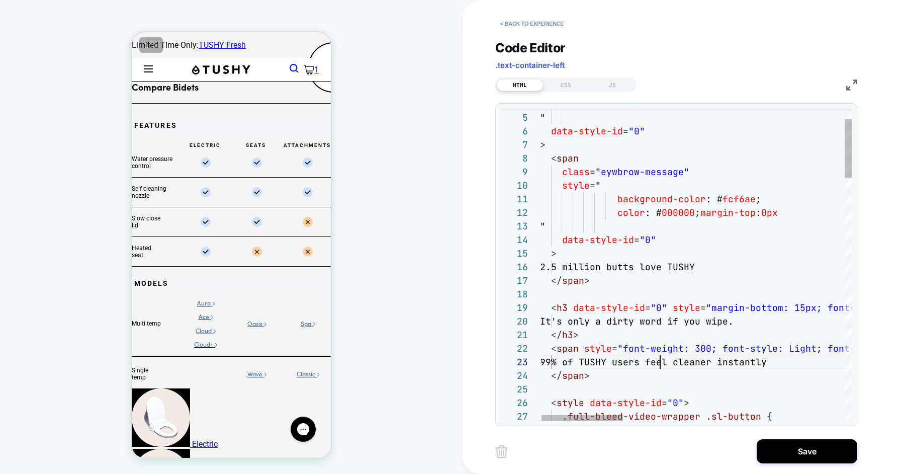
scroll to position [27, 120]
type textarea "**********"
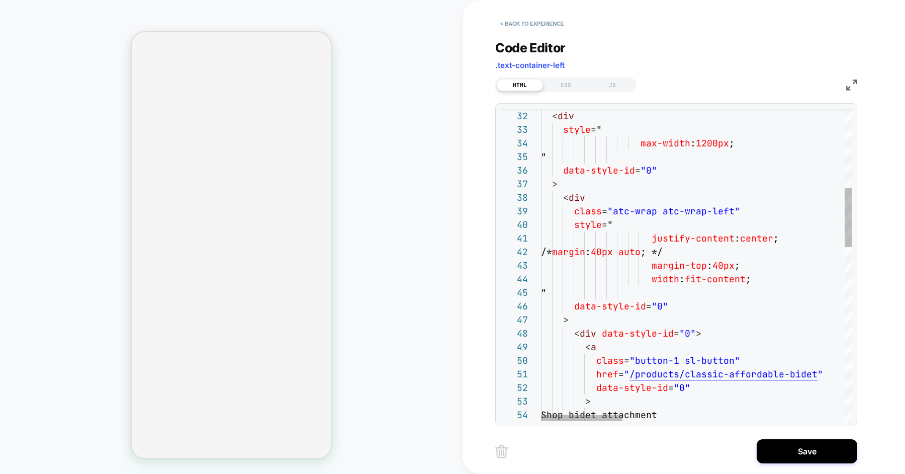
select select "**********"
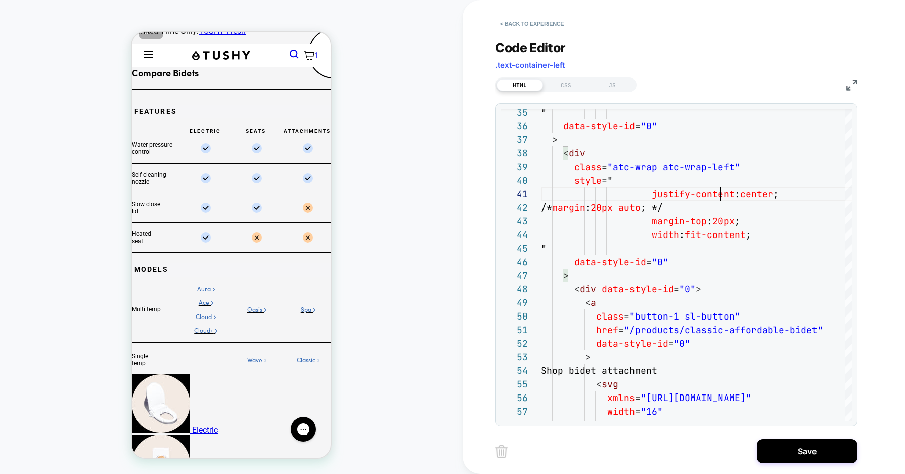
scroll to position [0, 0]
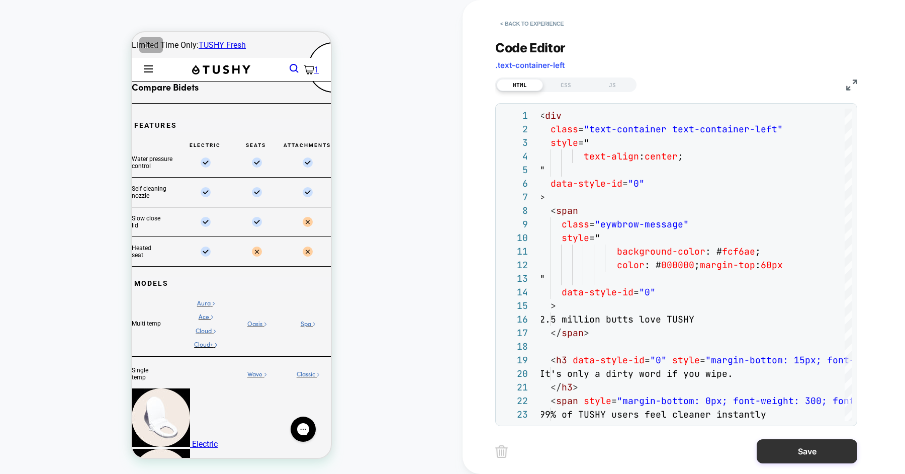
type textarea "**********"
click at [814, 449] on button "Save" at bounding box center [807, 451] width 101 height 24
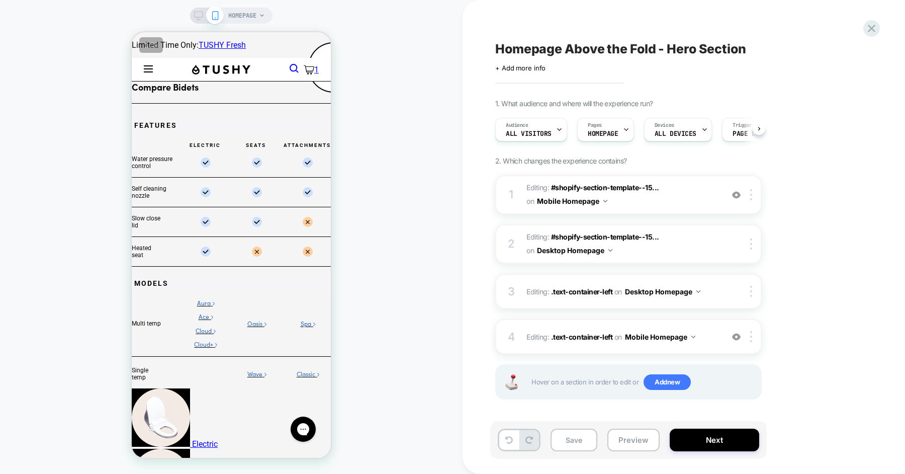
scroll to position [0, 1]
click at [578, 445] on button "Save" at bounding box center [574, 439] width 47 height 23
click at [198, 16] on icon at bounding box center [198, 15] width 9 height 9
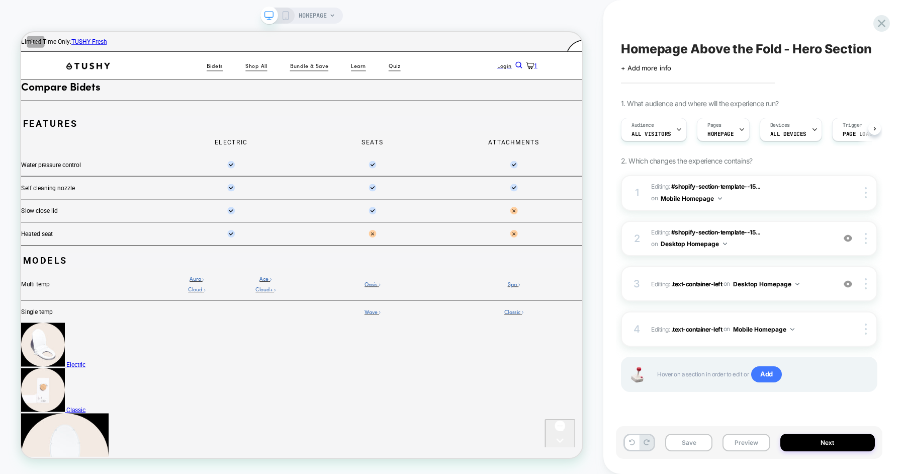
scroll to position [0, 1]
click at [818, 281] on span "Editing : .text-container-left .text-container-left on Desktop Homepage" at bounding box center [740, 284] width 179 height 13
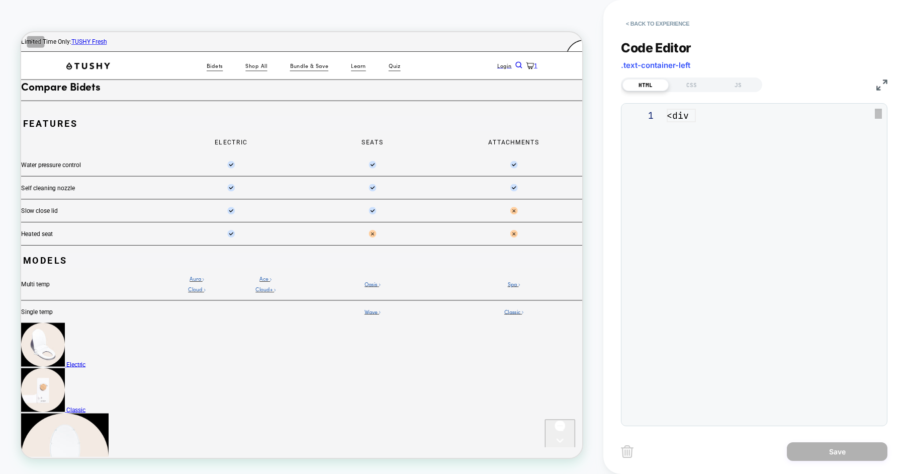
scroll to position [136, 0]
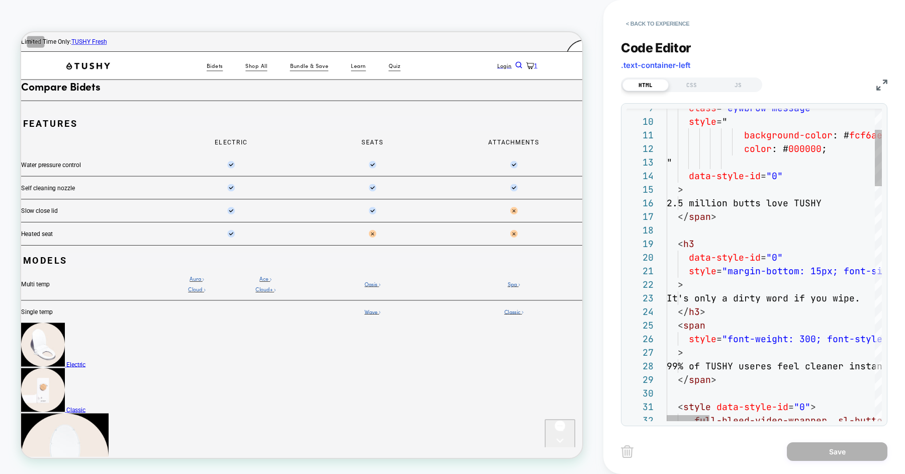
type textarea "**********"
click at [857, 456] on button "Save" at bounding box center [837, 451] width 101 height 19
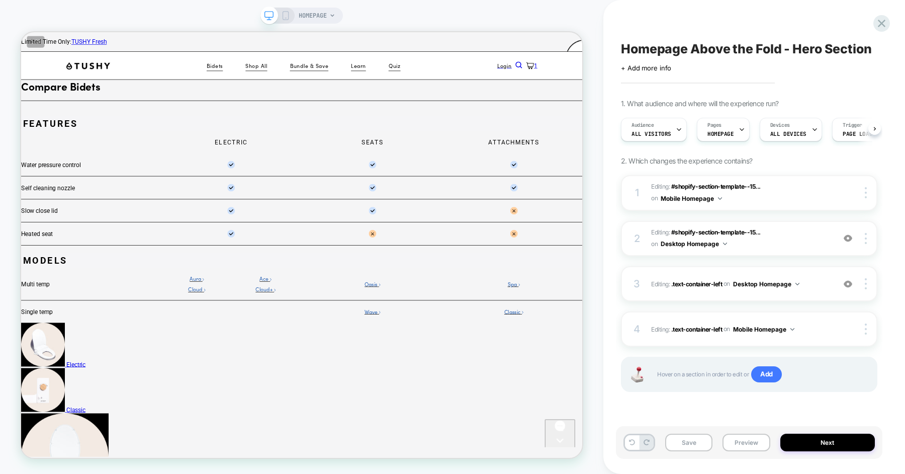
scroll to position [0, 1]
click at [722, 443] on div "Save Preview Next" at bounding box center [749, 442] width 267 height 33
click at [679, 442] on button "Save" at bounding box center [688, 443] width 47 height 18
click at [739, 443] on button "Preview" at bounding box center [746, 443] width 47 height 18
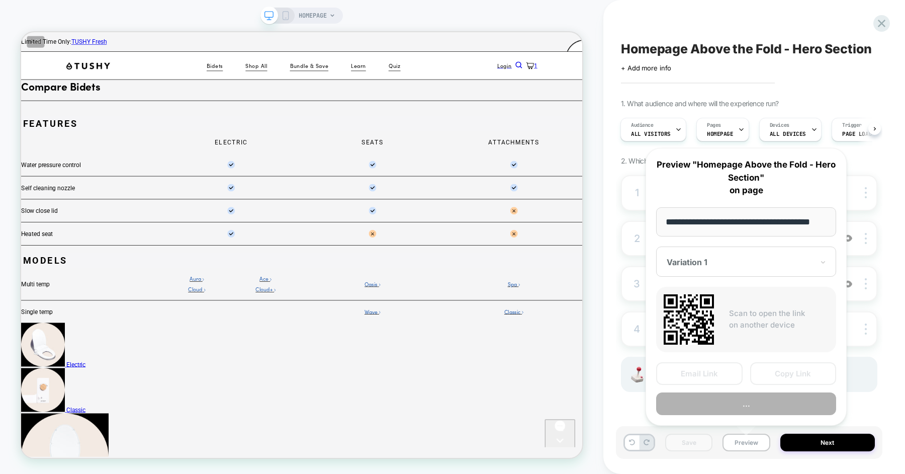
scroll to position [0, 12]
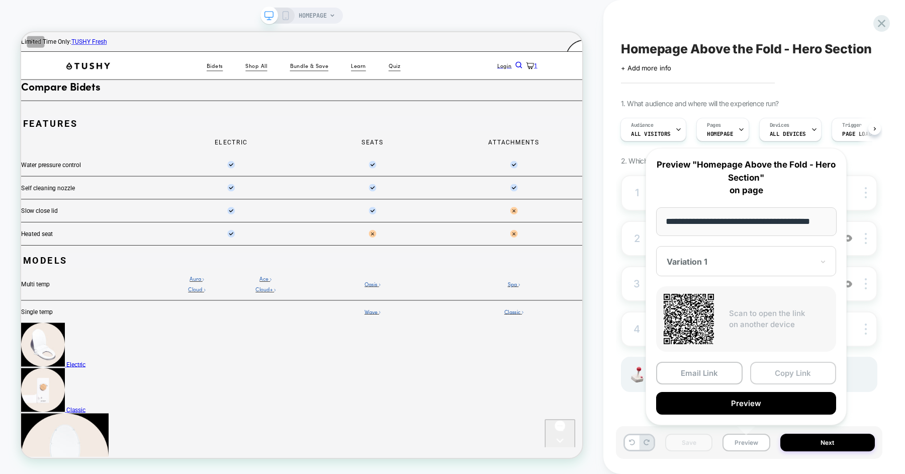
click at [781, 376] on button "Copy Link" at bounding box center [793, 373] width 86 height 23
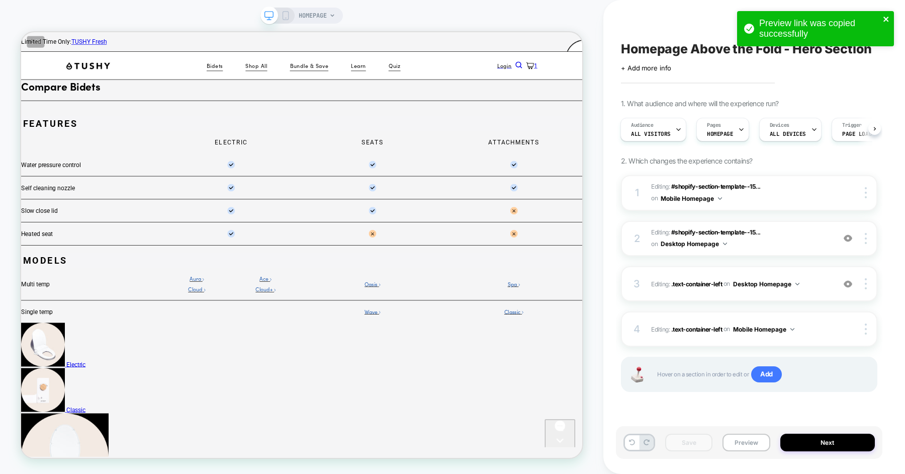
click at [886, 17] on icon "close" at bounding box center [886, 19] width 7 height 8
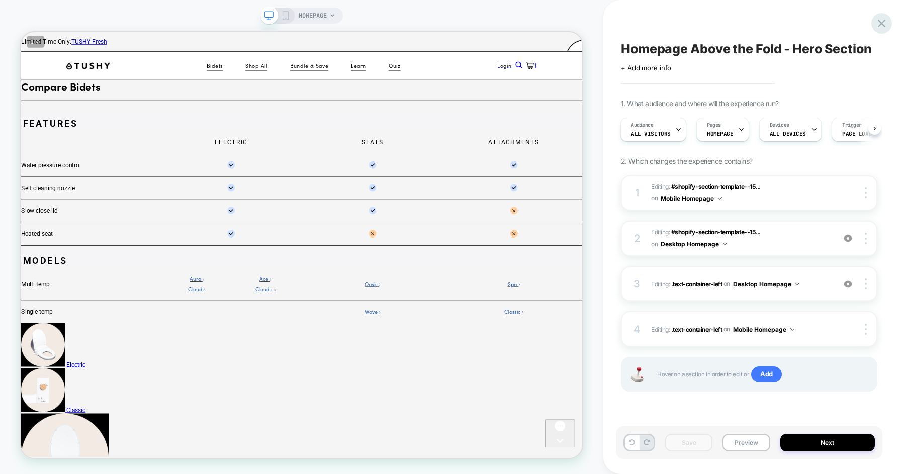
click at [884, 25] on icon at bounding box center [882, 24] width 8 height 8
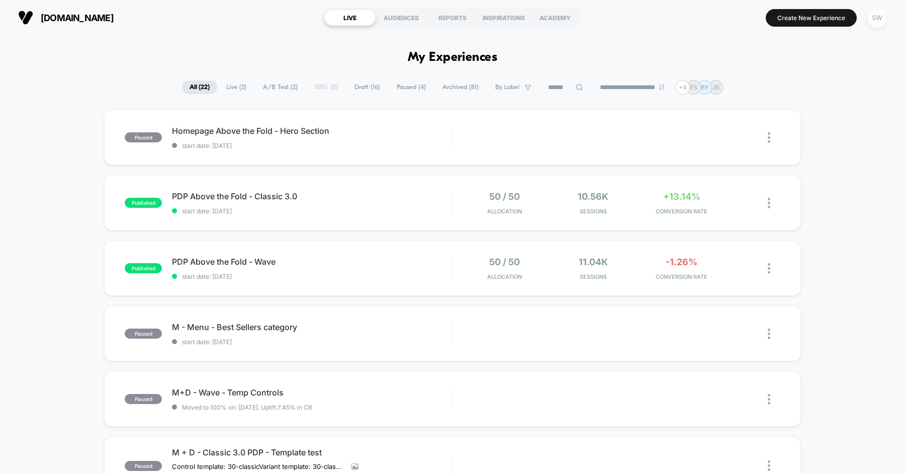
click at [873, 17] on div "SW" at bounding box center [878, 18] width 20 height 20
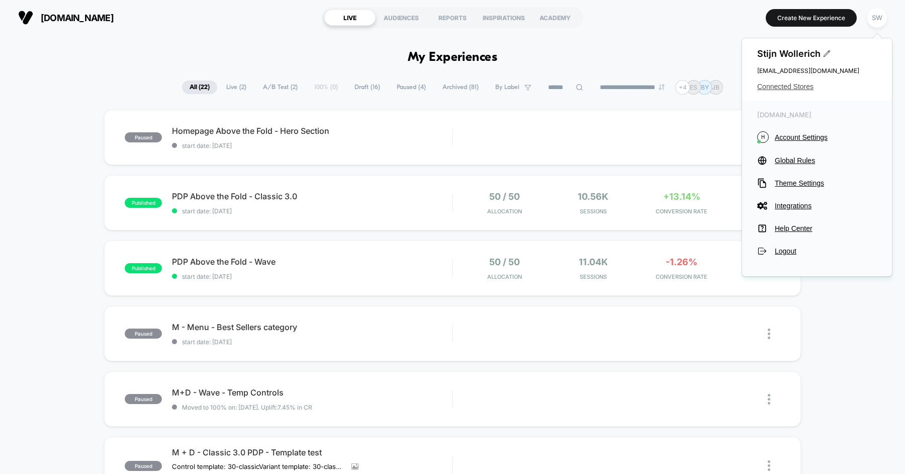
click at [795, 85] on span "Connected Stores" at bounding box center [817, 86] width 120 height 8
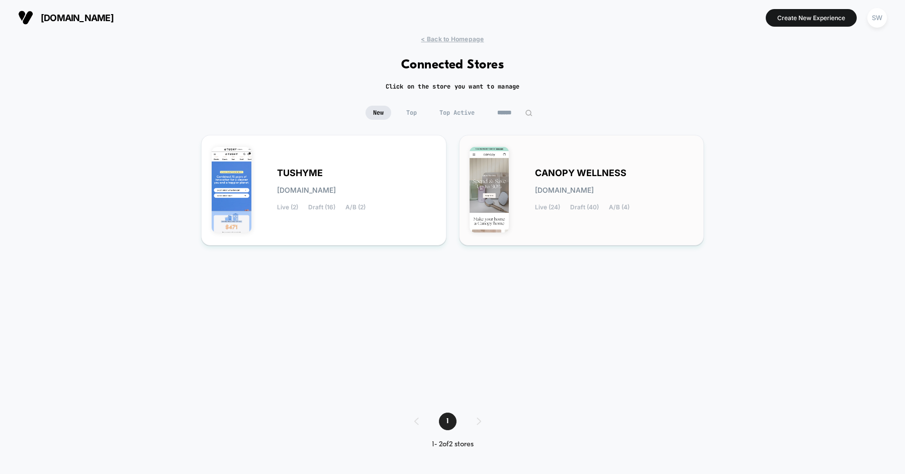
click at [535, 174] on span "CANOPY WELLNESS" at bounding box center [581, 172] width 92 height 7
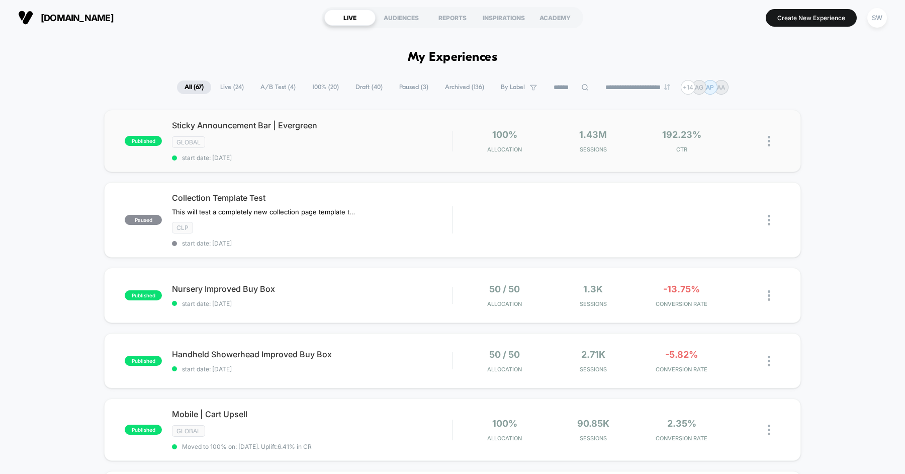
scroll to position [43, 0]
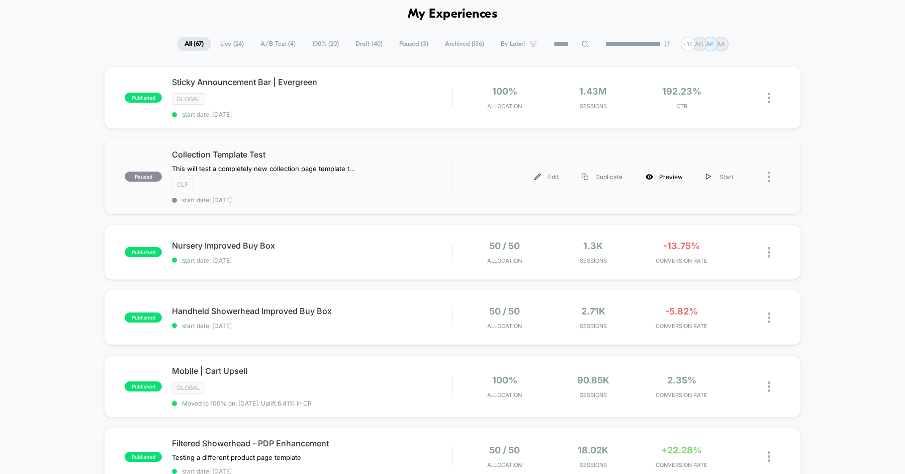
click at [674, 176] on div "Preview" at bounding box center [664, 176] width 60 height 23
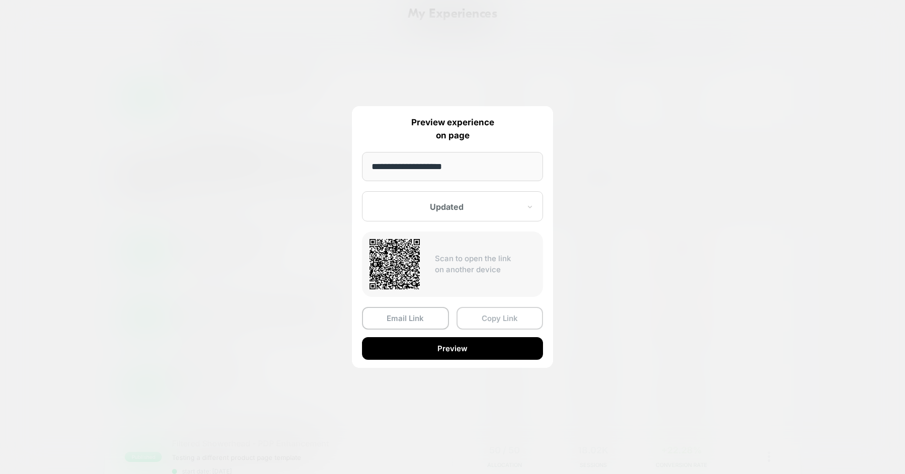
click at [481, 314] on button "Copy Link" at bounding box center [500, 318] width 87 height 23
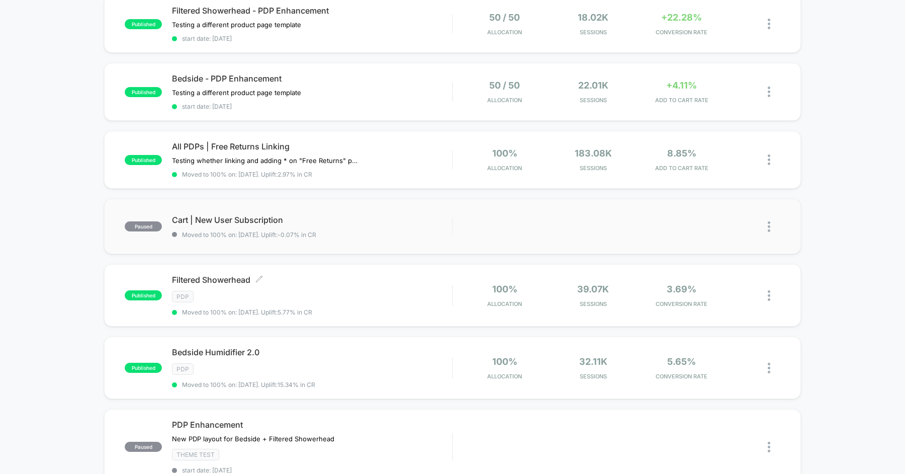
scroll to position [501, 0]
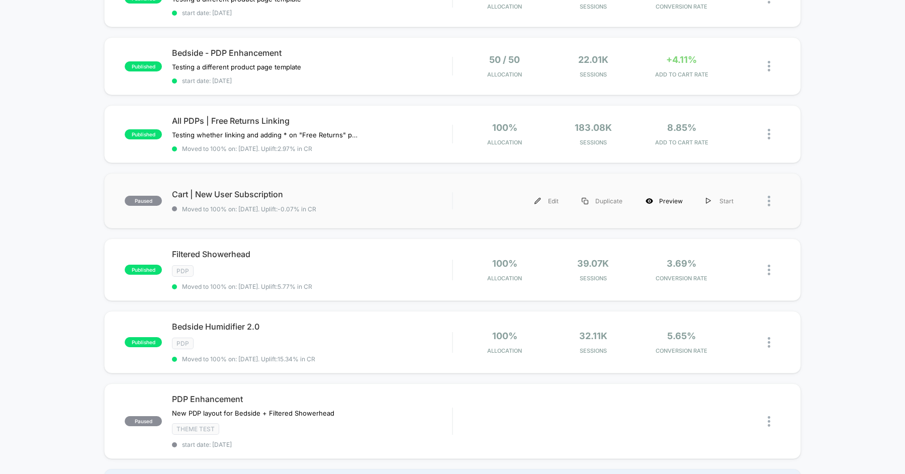
click at [663, 194] on div "Preview" at bounding box center [664, 201] width 60 height 23
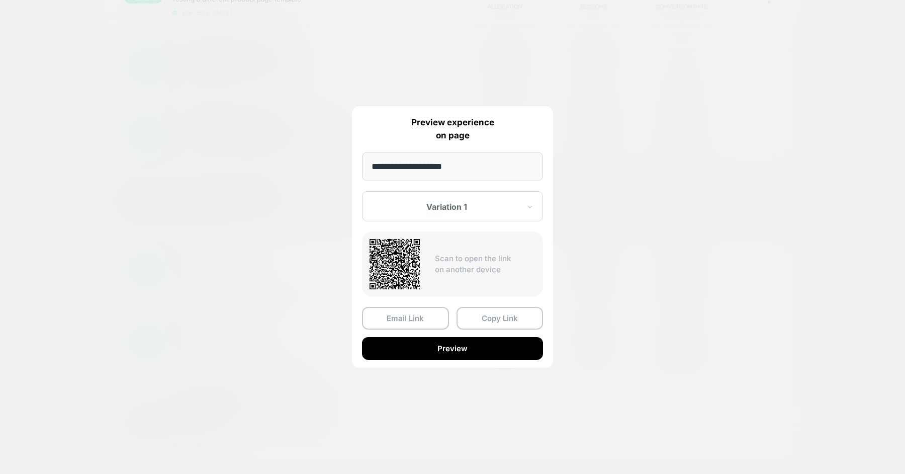
click at [475, 200] on div "Variation 1" at bounding box center [452, 206] width 181 height 30
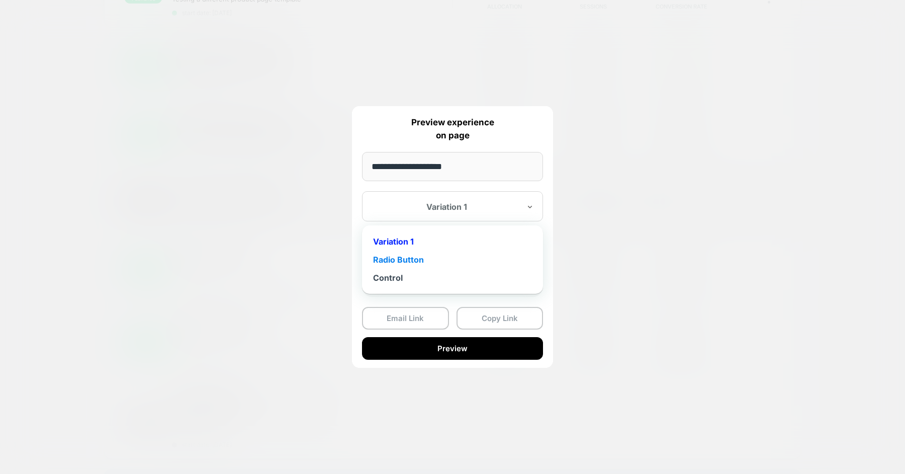
click at [419, 254] on div "Radio Button" at bounding box center [452, 259] width 171 height 18
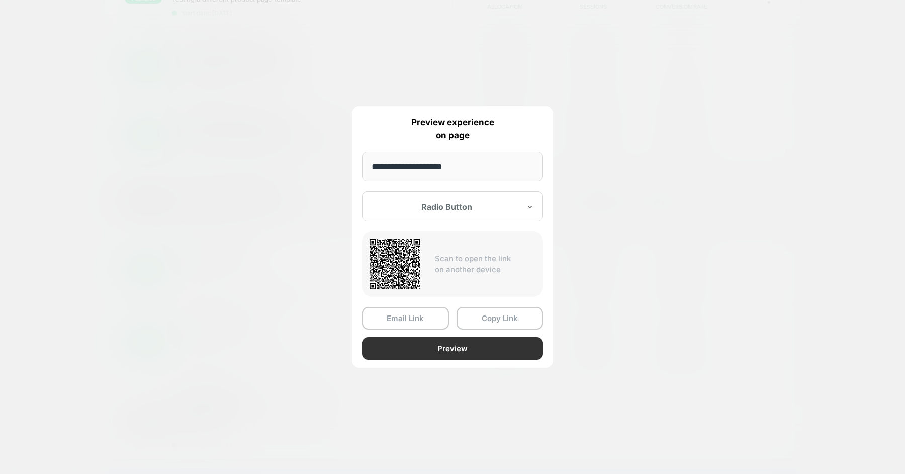
click at [463, 346] on button "Preview" at bounding box center [452, 348] width 181 height 23
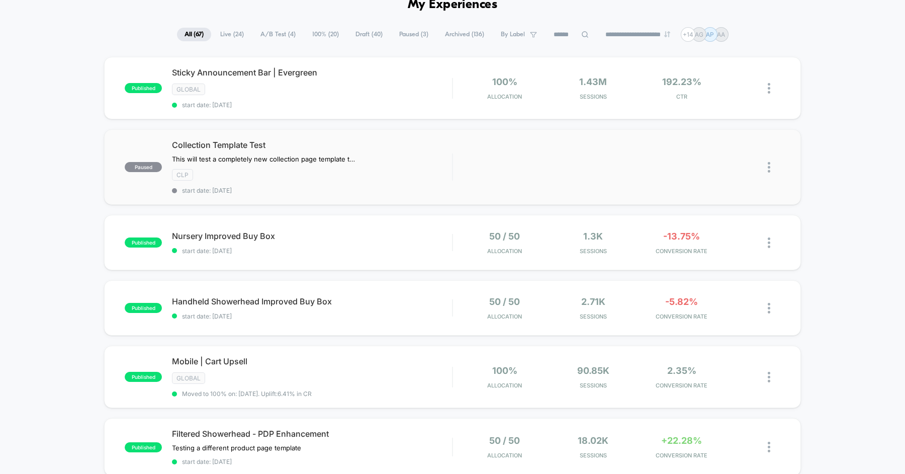
scroll to position [0, 0]
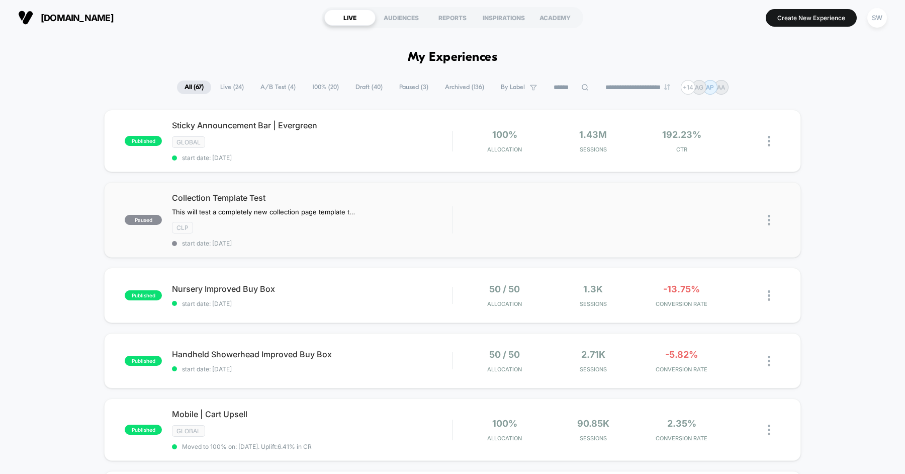
click at [866, 15] on button "SW" at bounding box center [877, 18] width 26 height 21
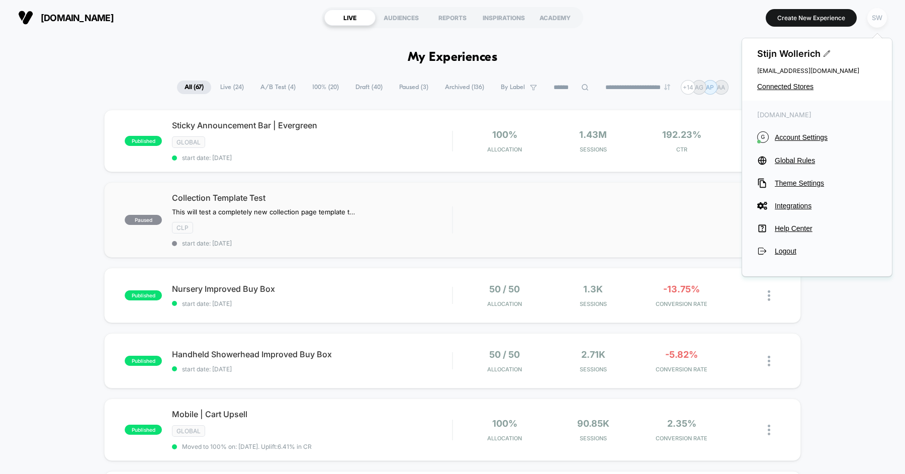
click at [871, 15] on div "SW" at bounding box center [878, 18] width 20 height 20
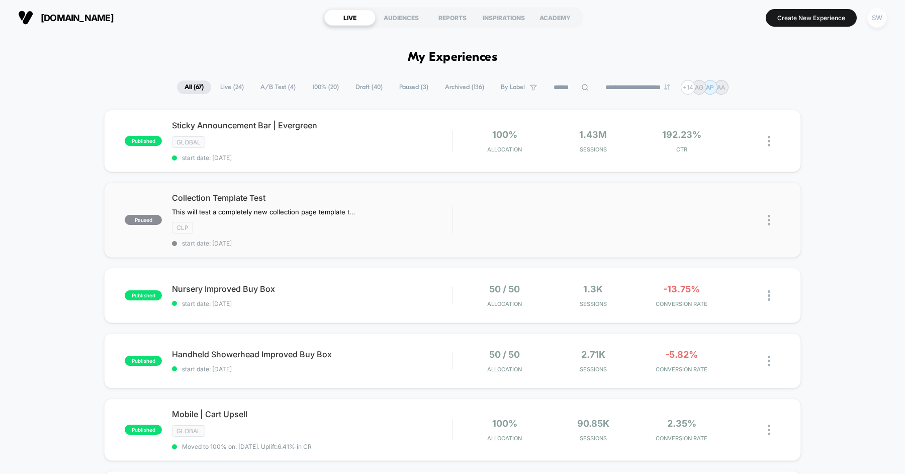
click at [876, 16] on div "SW" at bounding box center [878, 18] width 20 height 20
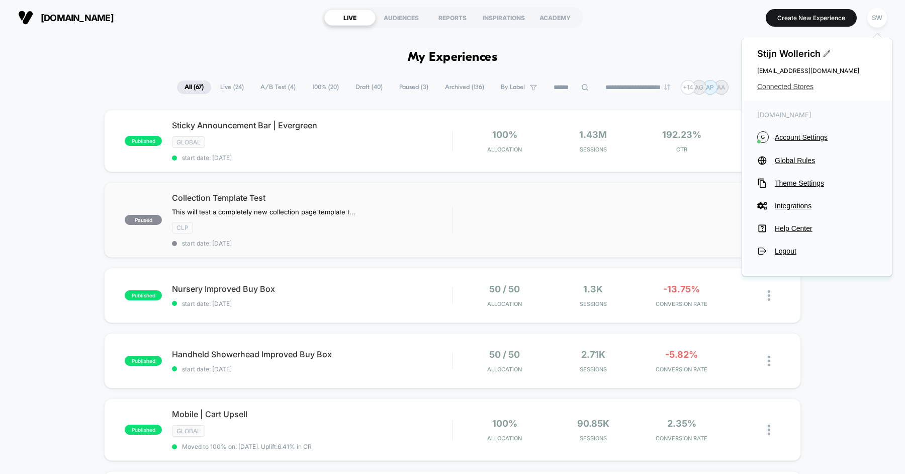
click at [808, 89] on span "Connected Stores" at bounding box center [817, 86] width 120 height 8
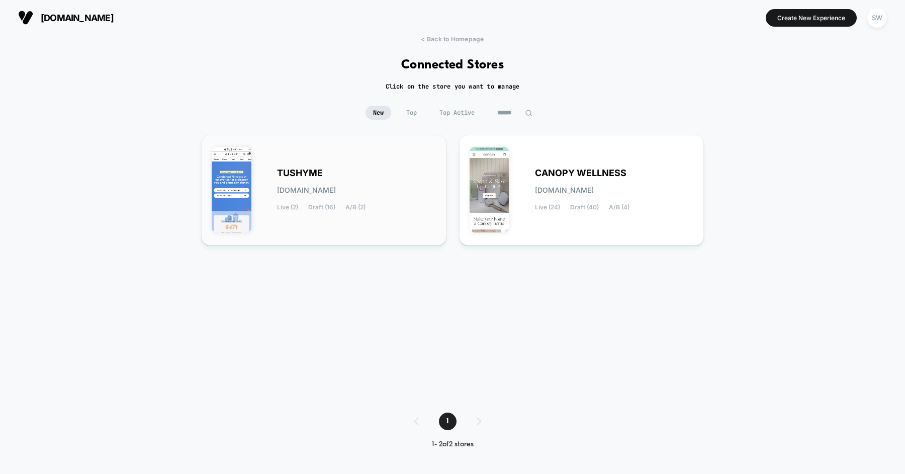
click at [345, 185] on div "TUSHYME tushyme.myshopify.com Live (2) Draft (16) A/B (2)" at bounding box center [356, 189] width 159 height 41
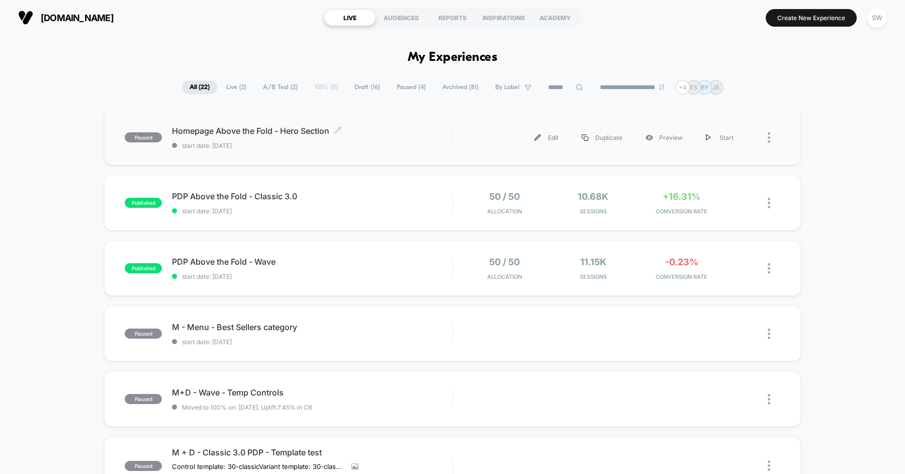
click at [395, 139] on div "Homepage Above the Fold - Hero Section Click to edit experience details Click t…" at bounding box center [312, 138] width 280 height 24
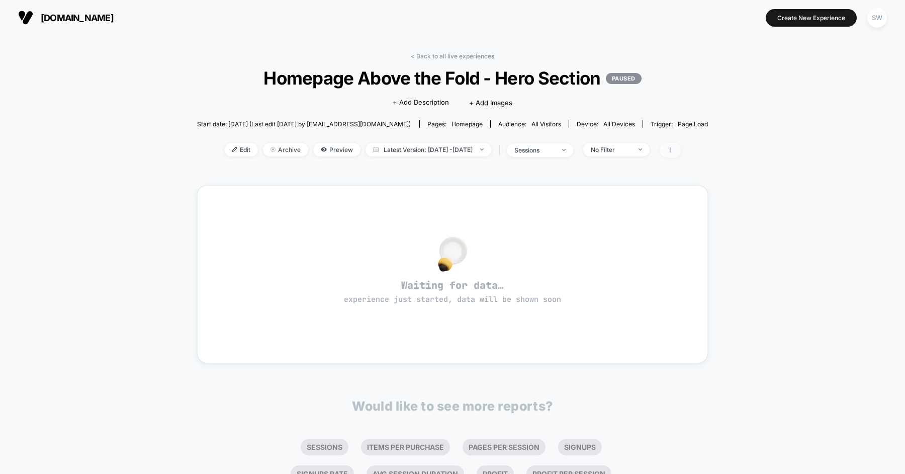
click at [673, 149] on icon at bounding box center [670, 150] width 6 height 6
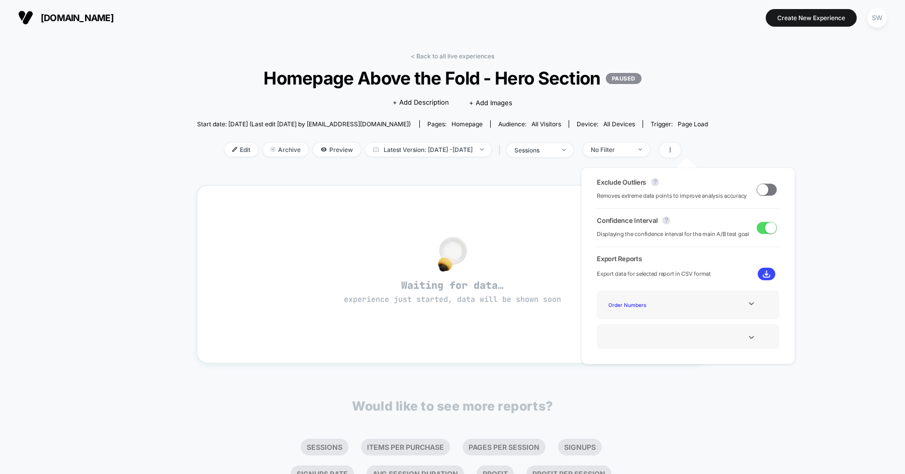
click at [741, 130] on div "< Back to all live experiences Homepage Above the Fold - Hero Section PAUSED Cl…" at bounding box center [452, 302] width 905 height 535
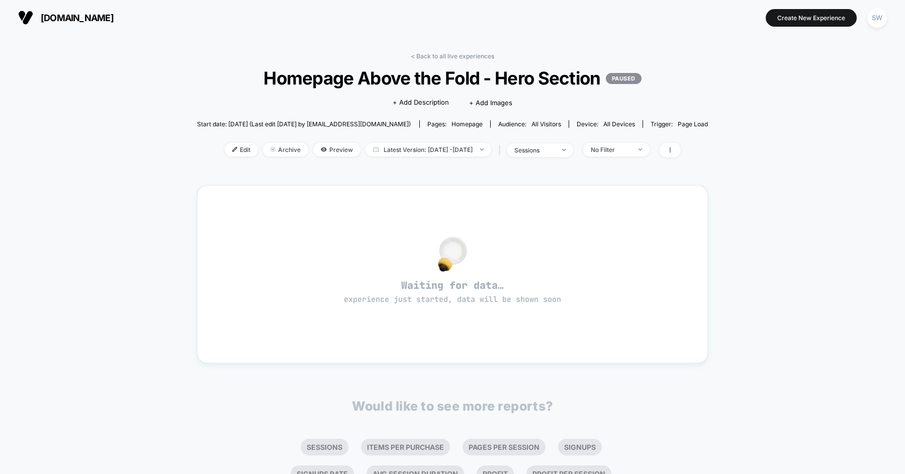
click at [617, 79] on p "PAUSED" at bounding box center [624, 78] width 36 height 11
click at [225, 150] on span "Edit" at bounding box center [241, 150] width 33 height 14
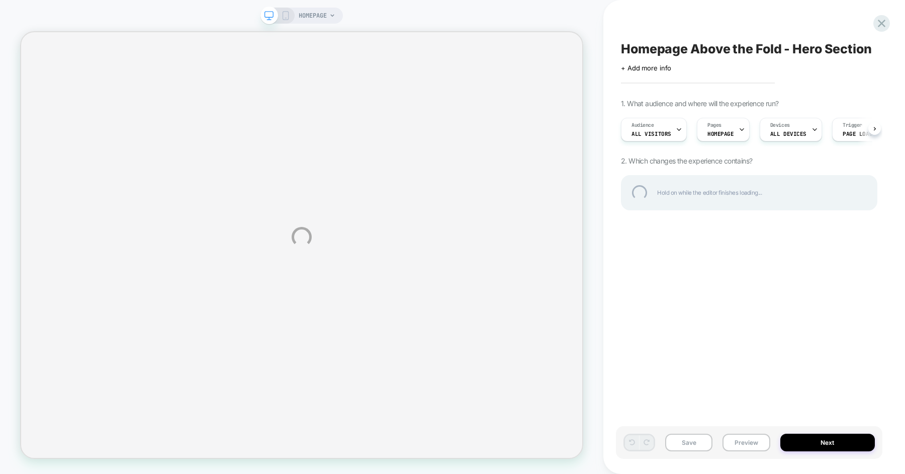
click at [687, 357] on div "HOMEPAGE Homepage Above the Fold - Hero Section Click to edit experience detail…" at bounding box center [452, 237] width 905 height 474
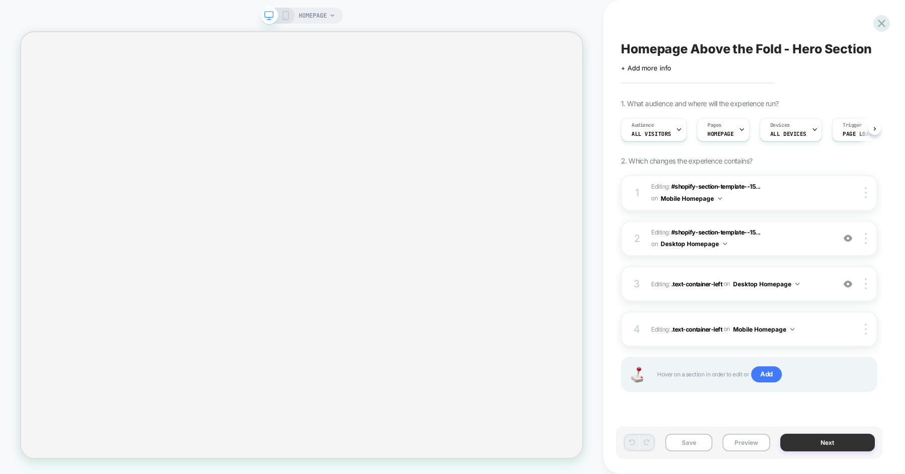
click at [823, 446] on button "Next" at bounding box center [828, 443] width 95 height 18
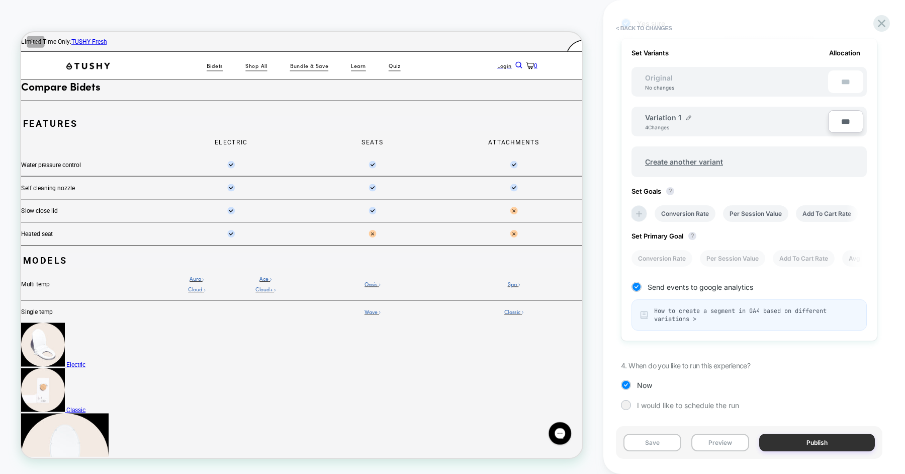
click at [810, 444] on button "Publish" at bounding box center [817, 443] width 116 height 18
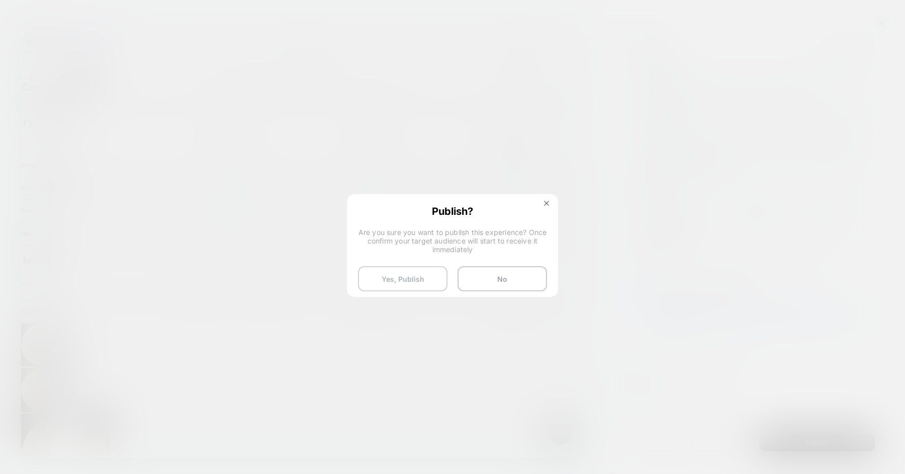
click at [406, 268] on button "Yes, Publish" at bounding box center [403, 278] width 90 height 25
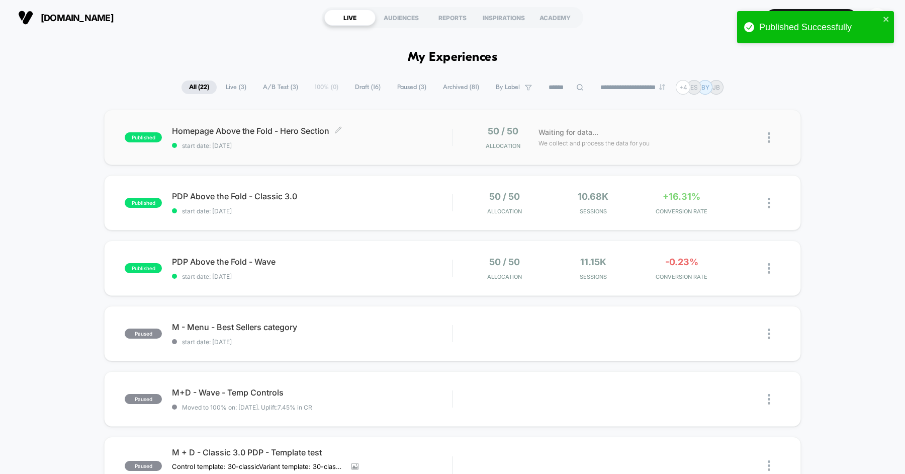
click at [298, 131] on span "Homepage Above the Fold - Hero Section Click to edit experience details" at bounding box center [312, 131] width 280 height 10
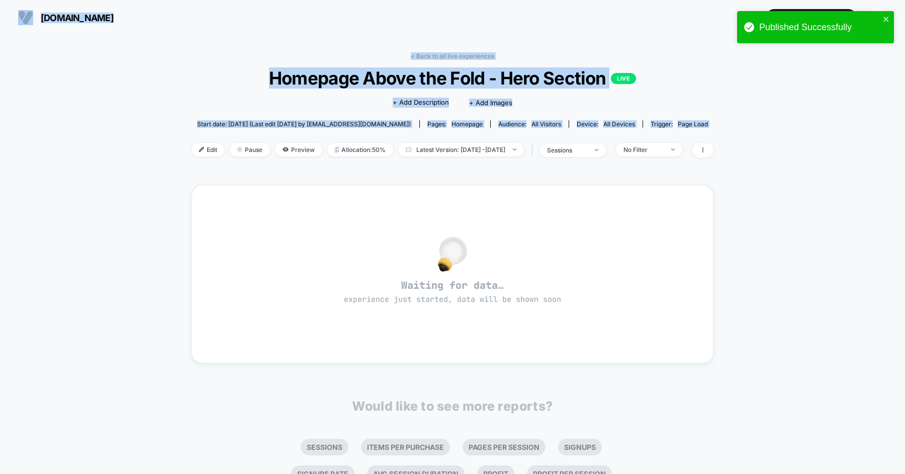
click at [342, 77] on span "Homepage Above the Fold - Hero Section LIVE" at bounding box center [453, 77] width 470 height 21
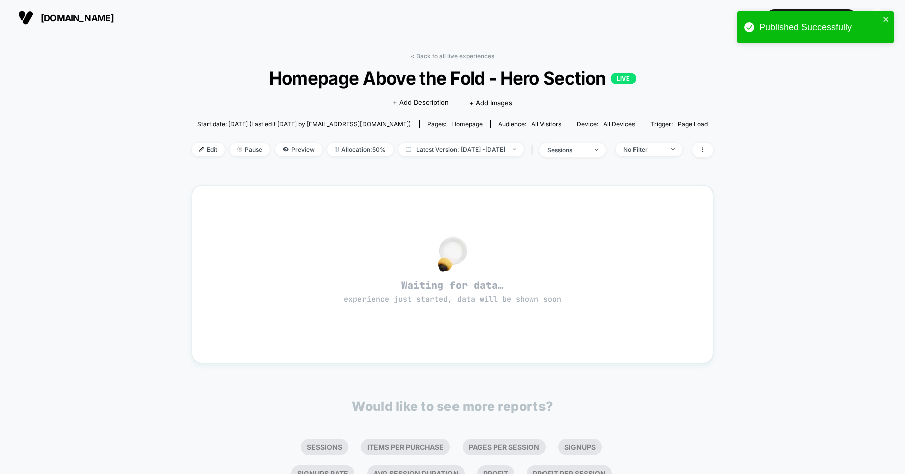
click at [342, 77] on span "Homepage Above the Fold - Hero Section LIVE" at bounding box center [453, 77] width 470 height 21
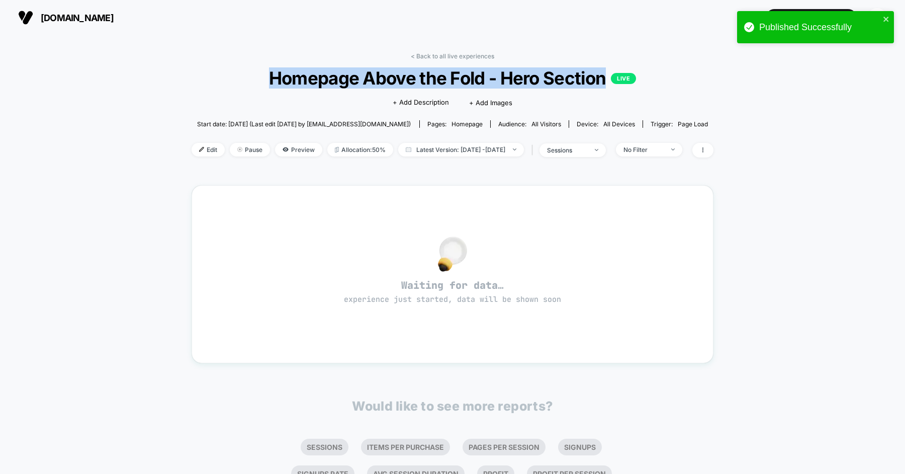
copy span "Homepage Above the Fold - Hero Section"
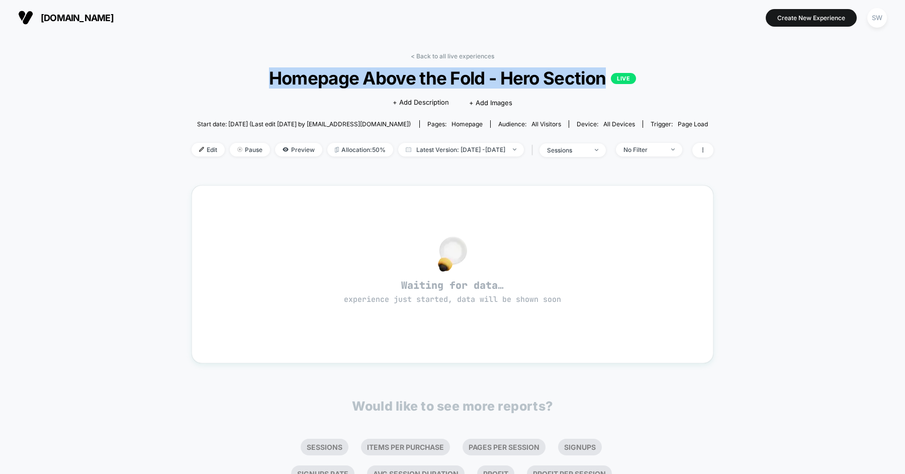
click at [218, 71] on span "Homepage Above the Fold - Hero Section LIVE" at bounding box center [453, 77] width 470 height 21
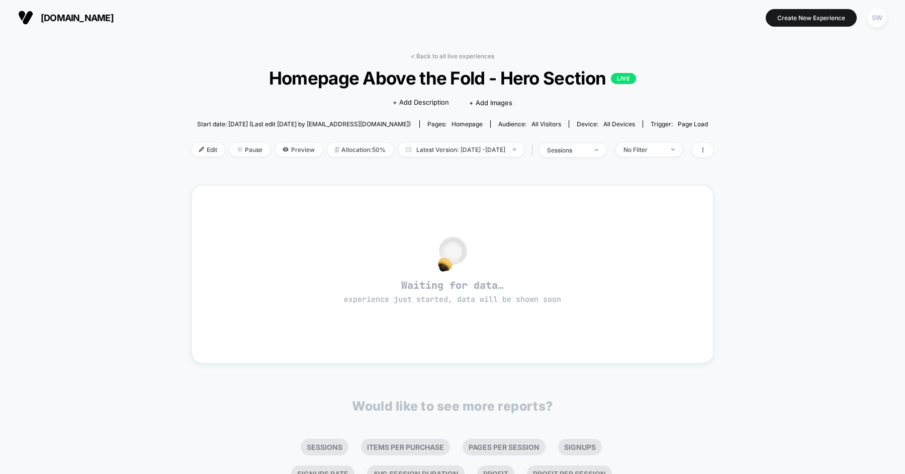
click at [872, 16] on div "SW" at bounding box center [878, 18] width 20 height 20
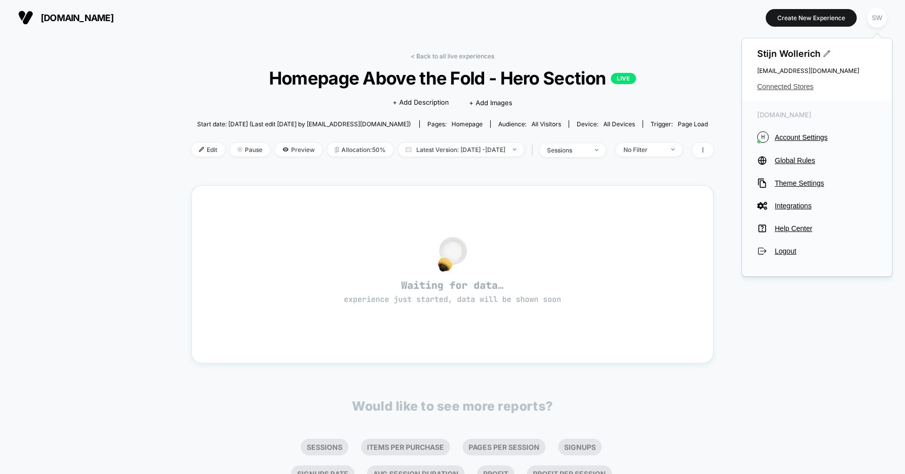
click at [788, 90] on span "Connected Stores" at bounding box center [817, 86] width 120 height 8
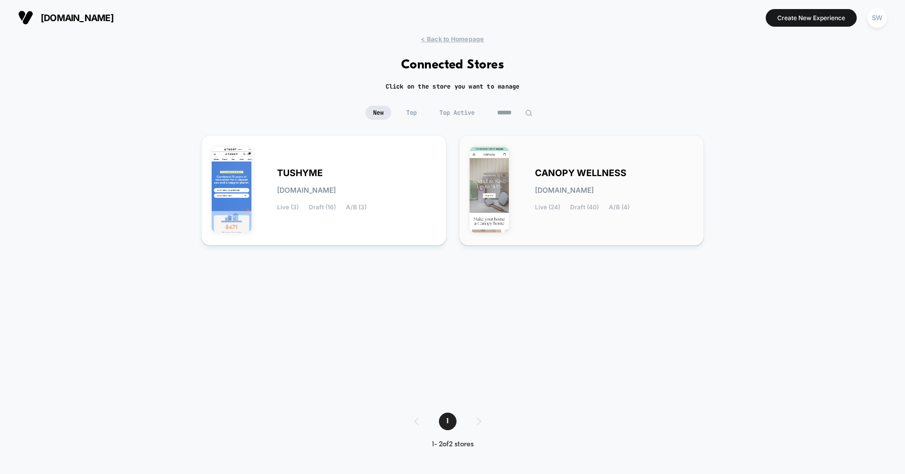
click at [586, 161] on div "CANOPY WELLNESS canopy-wellness.myshopify.com Live (24) Draft (40) A/B (4)" at bounding box center [582, 190] width 224 height 90
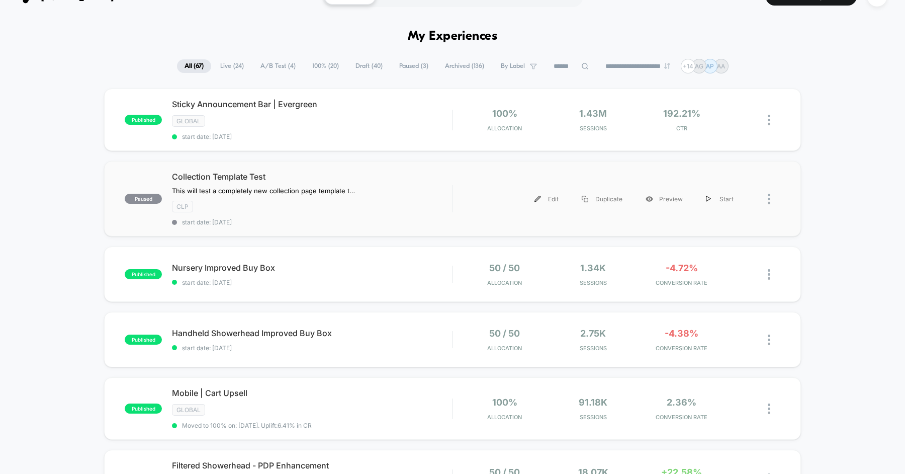
scroll to position [21, 0]
click at [715, 194] on div "Start" at bounding box center [720, 199] width 51 height 23
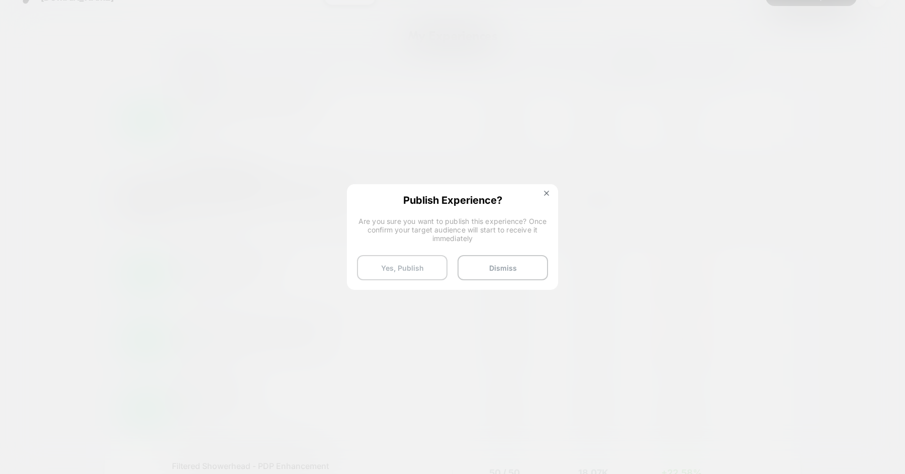
click at [427, 264] on button "Yes, Publish" at bounding box center [402, 267] width 91 height 25
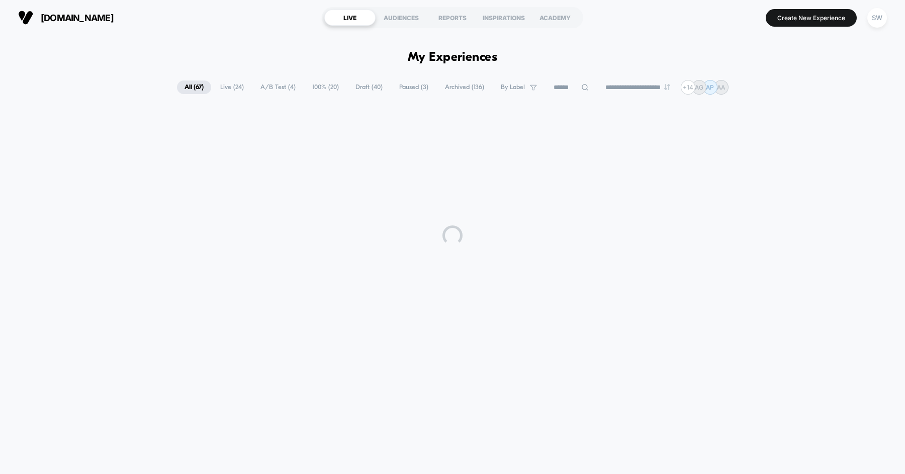
scroll to position [0, 0]
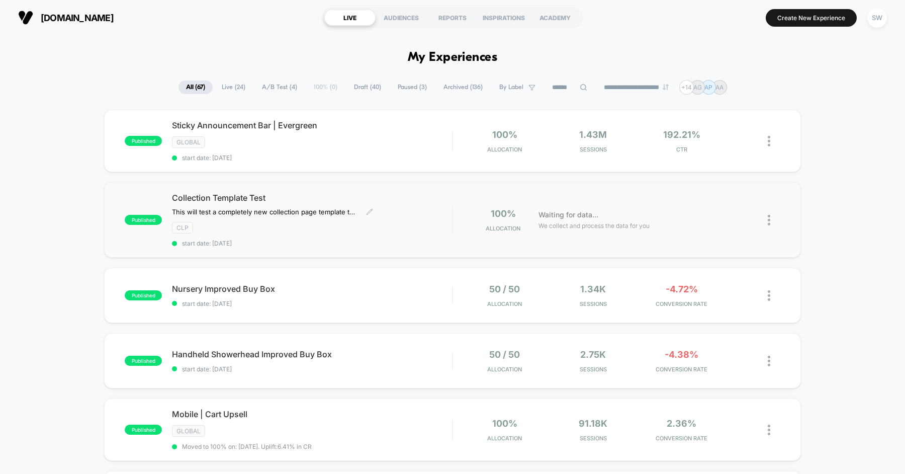
click at [307, 193] on span "Collection Template Test" at bounding box center [312, 198] width 280 height 10
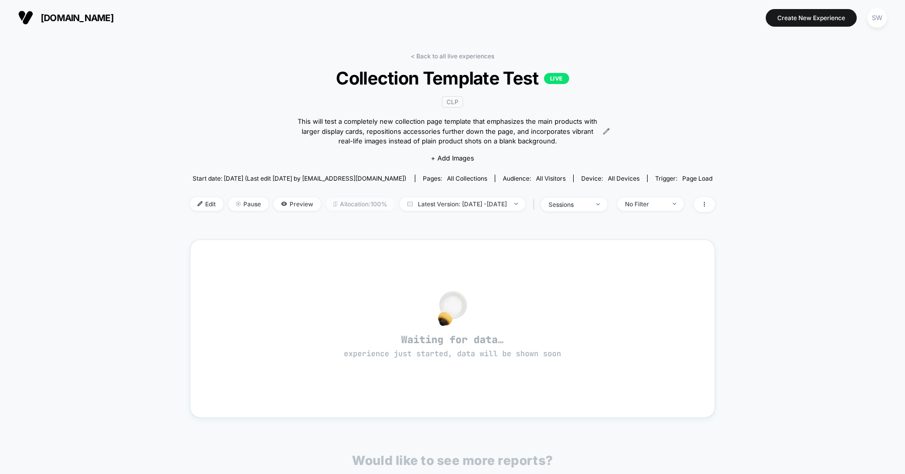
click at [336, 199] on span "Allocation: 100%" at bounding box center [360, 204] width 69 height 14
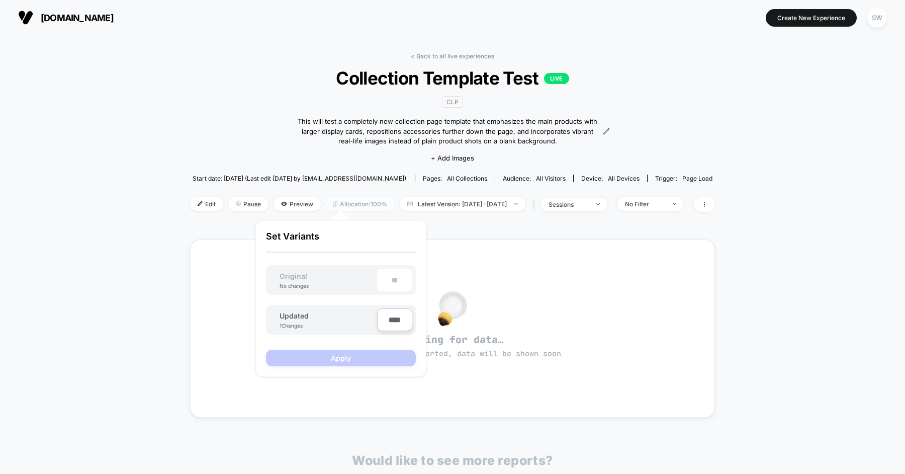
click at [356, 208] on span "Allocation: 100%" at bounding box center [360, 204] width 69 height 14
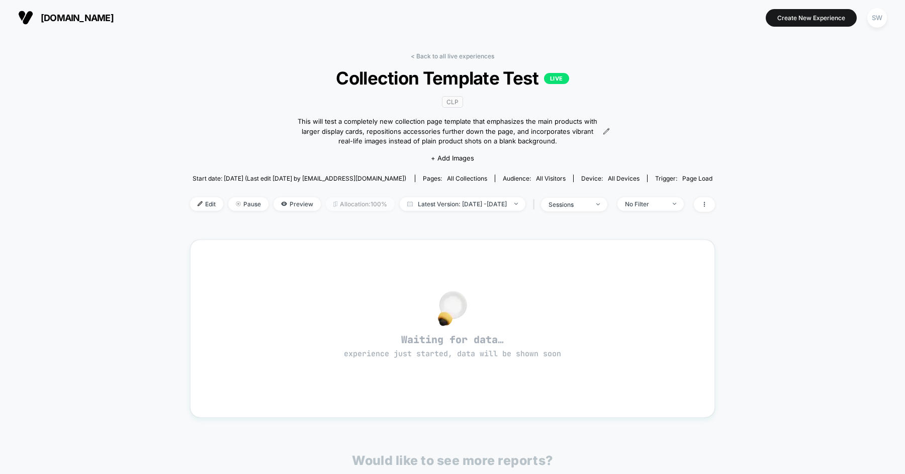
click at [356, 208] on span "Allocation: 100%" at bounding box center [360, 204] width 69 height 14
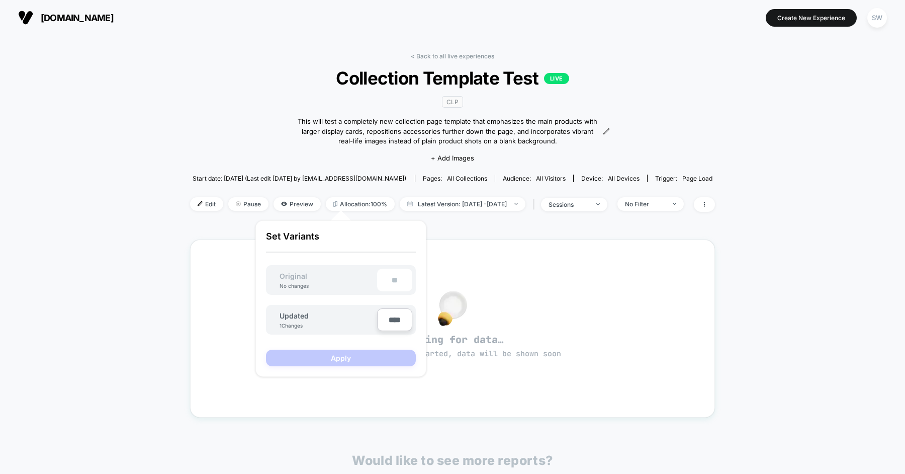
click at [393, 275] on div "**" at bounding box center [394, 280] width 35 height 23
click at [391, 312] on input "****" at bounding box center [394, 319] width 35 height 23
type input "***"
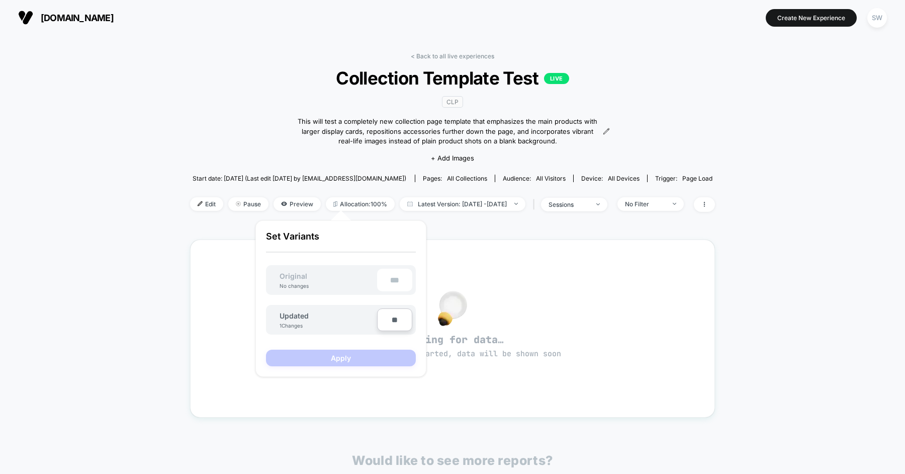
type input "***"
click at [334, 361] on button "Apply" at bounding box center [341, 358] width 150 height 17
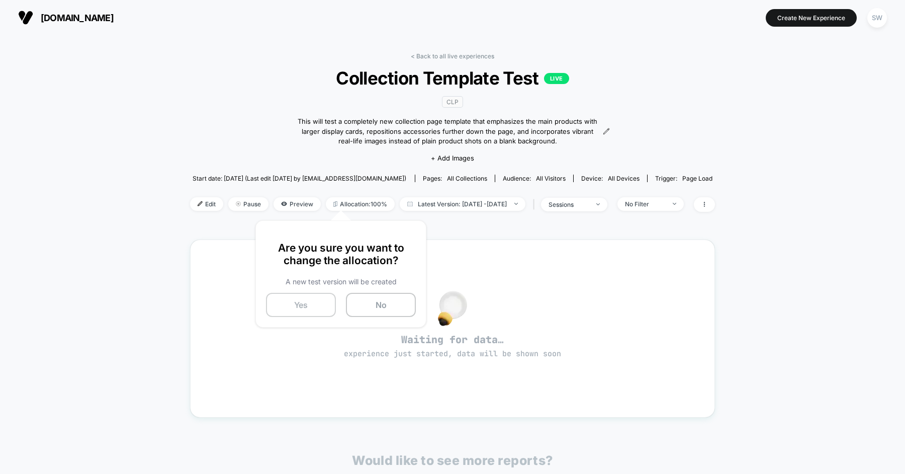
click at [309, 302] on button "Yes" at bounding box center [301, 305] width 70 height 24
